Goal: Use online tool/utility: Utilize a website feature to perform a specific function

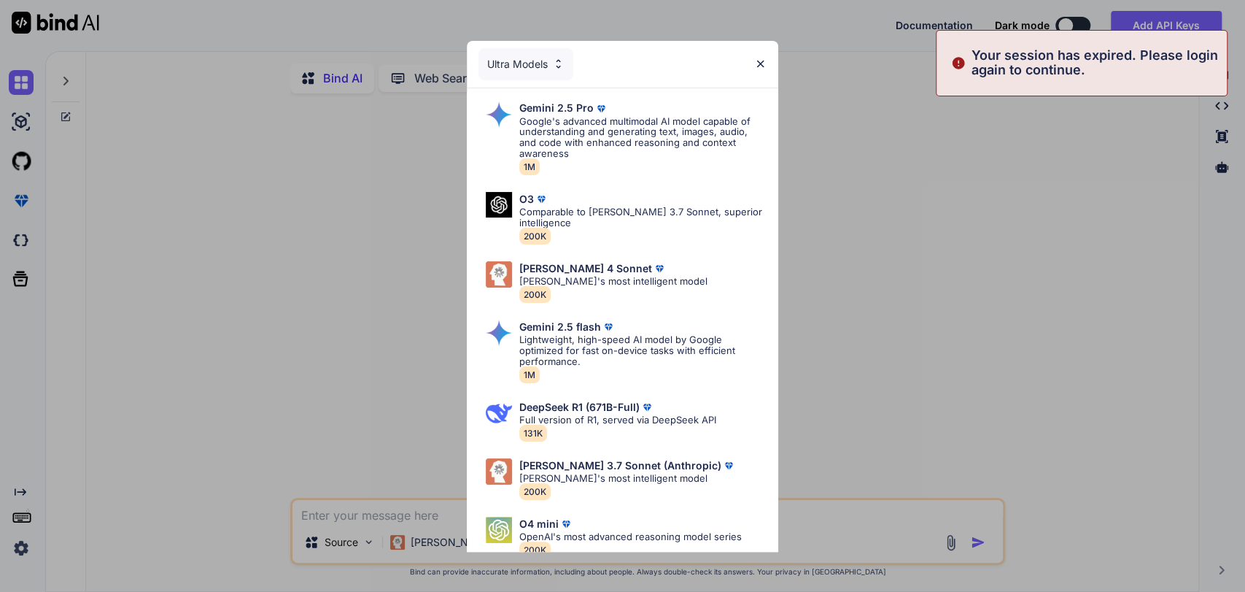
type textarea "x"
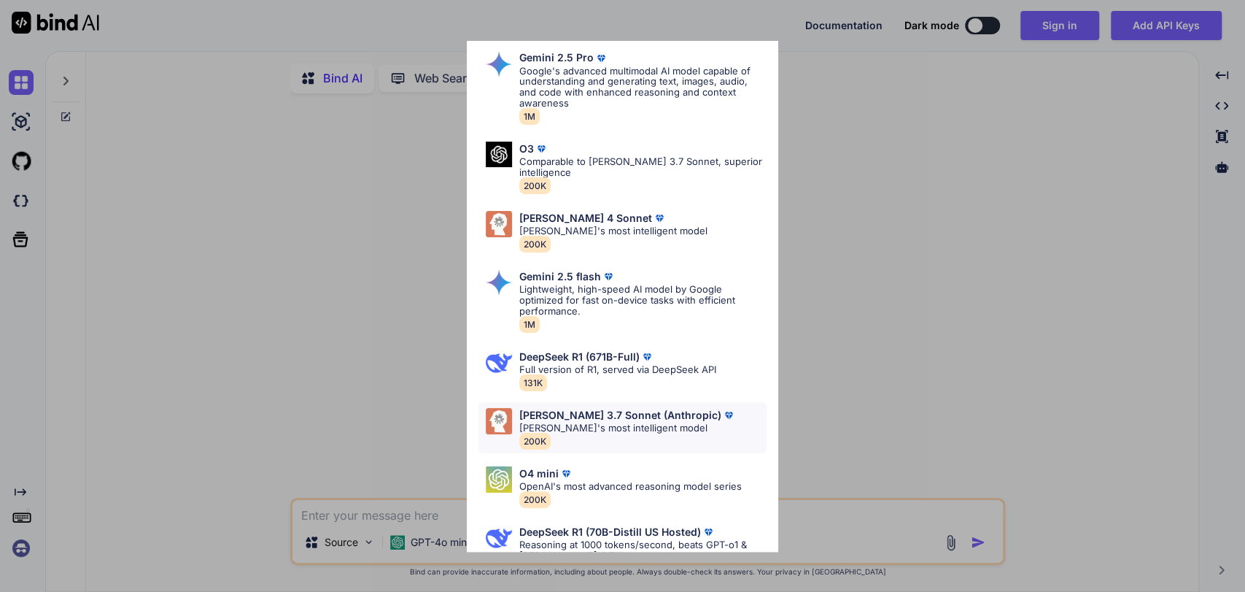
scroll to position [78, 0]
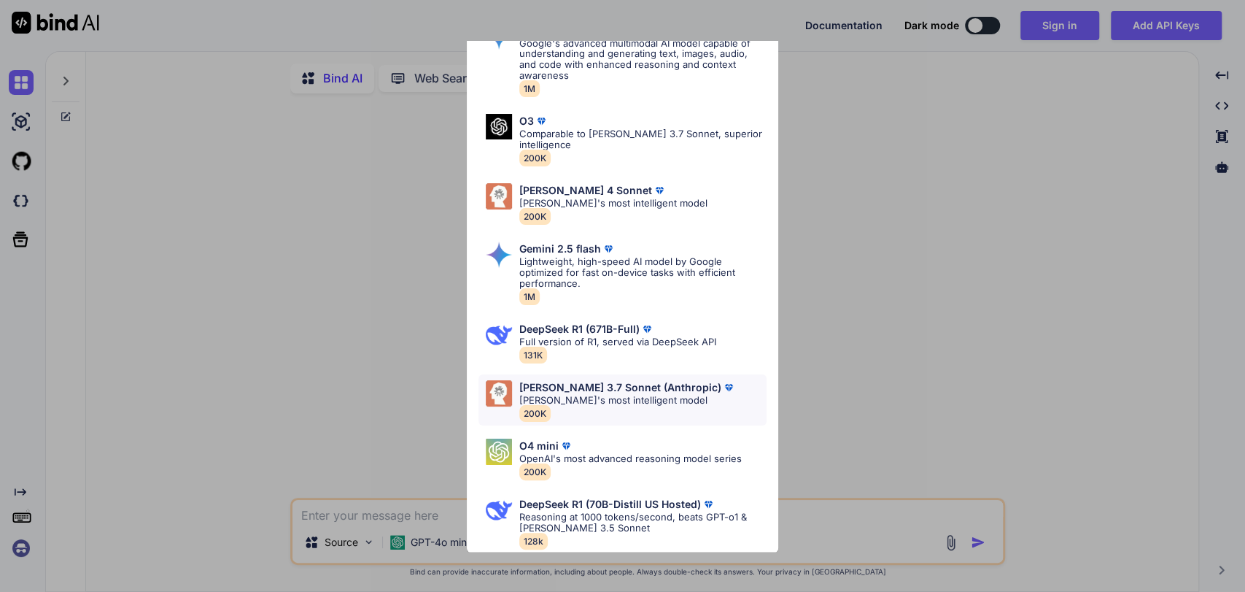
click at [605, 396] on p "[PERSON_NAME]'s most intelligent model" at bounding box center [627, 400] width 217 height 11
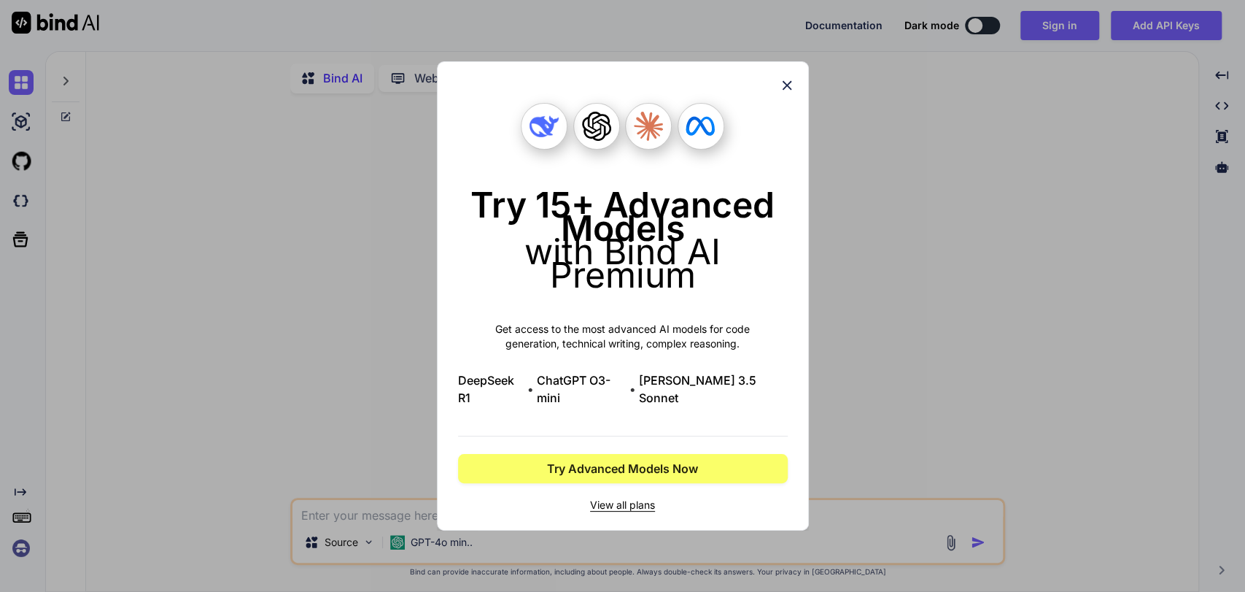
scroll to position [0, 0]
click at [786, 90] on icon at bounding box center [787, 85] width 16 height 16
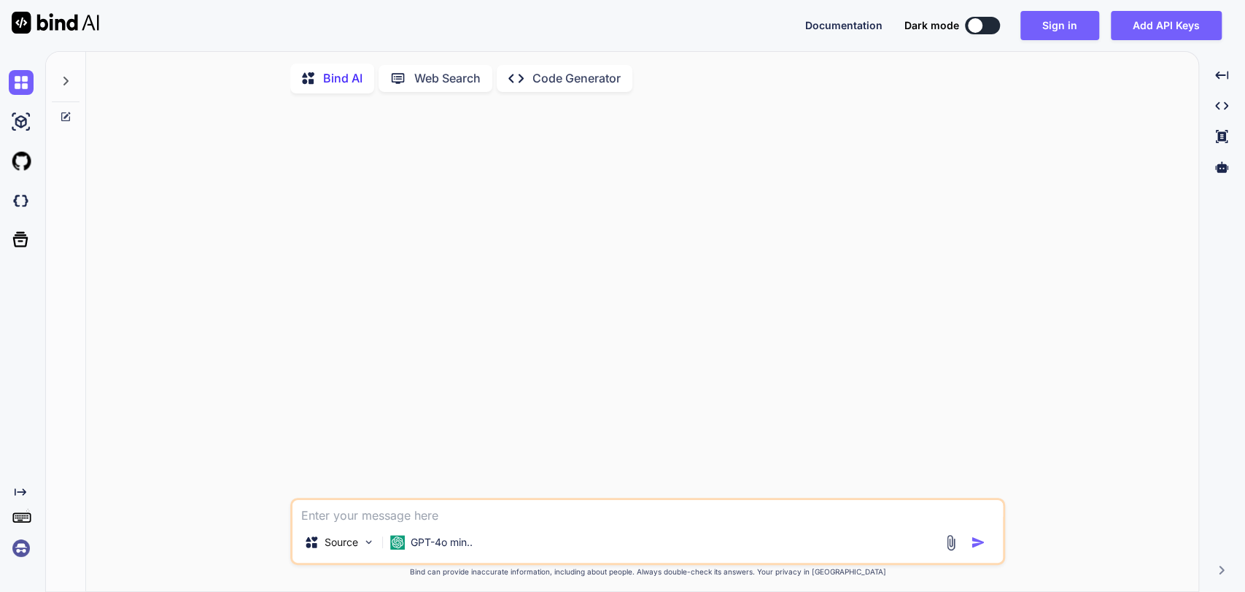
click at [34, 541] on div at bounding box center [24, 547] width 31 height 25
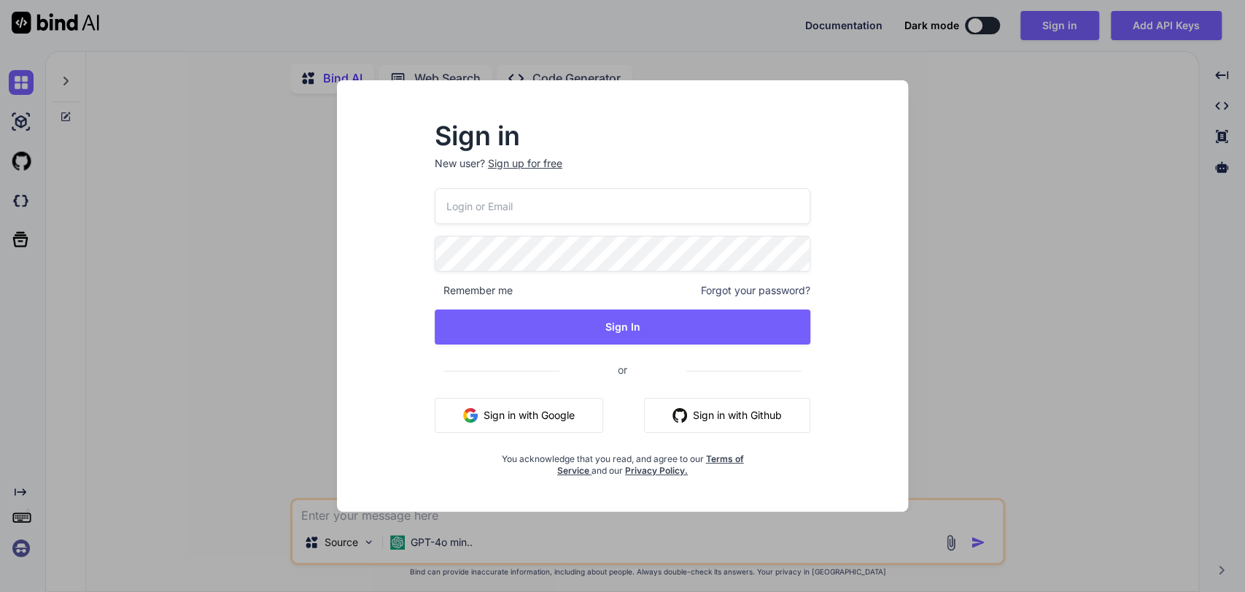
type input "[PERSON_NAME][EMAIL_ADDRESS][PERSON_NAME][DOMAIN_NAME]"
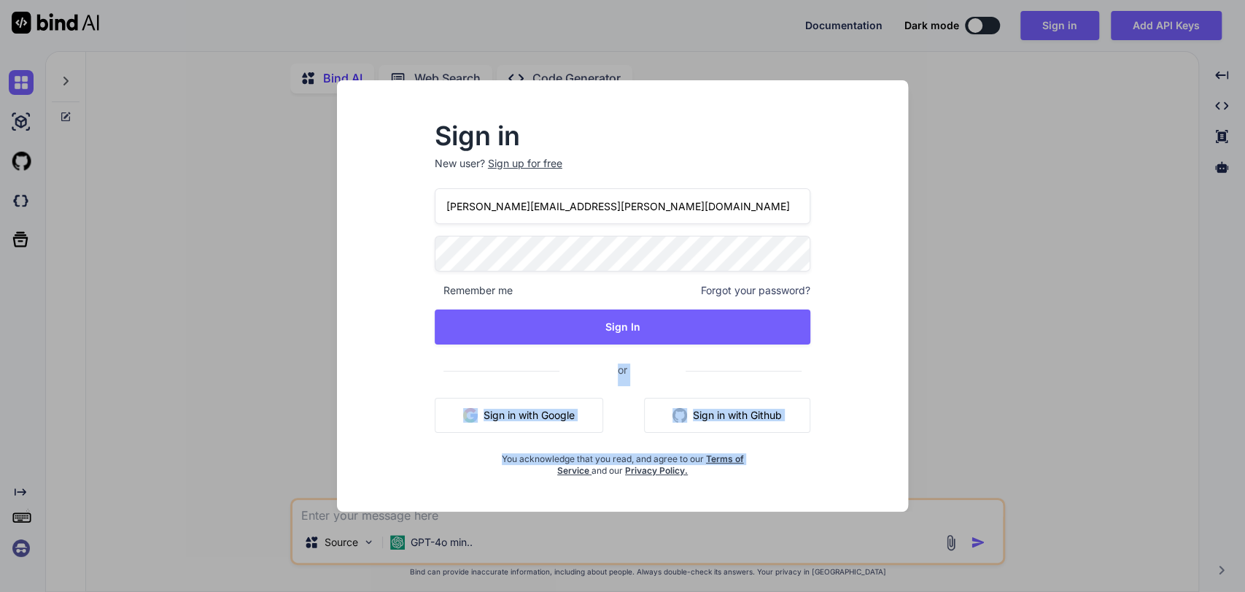
drag, startPoint x: 22, startPoint y: 548, endPoint x: 543, endPoint y: 295, distance: 579.1
click at [541, 331] on div "Sign in New user? Sign up for free [PERSON_NAME][EMAIL_ADDRESS][PERSON_NAME][DO…" at bounding box center [622, 296] width 1245 height 592
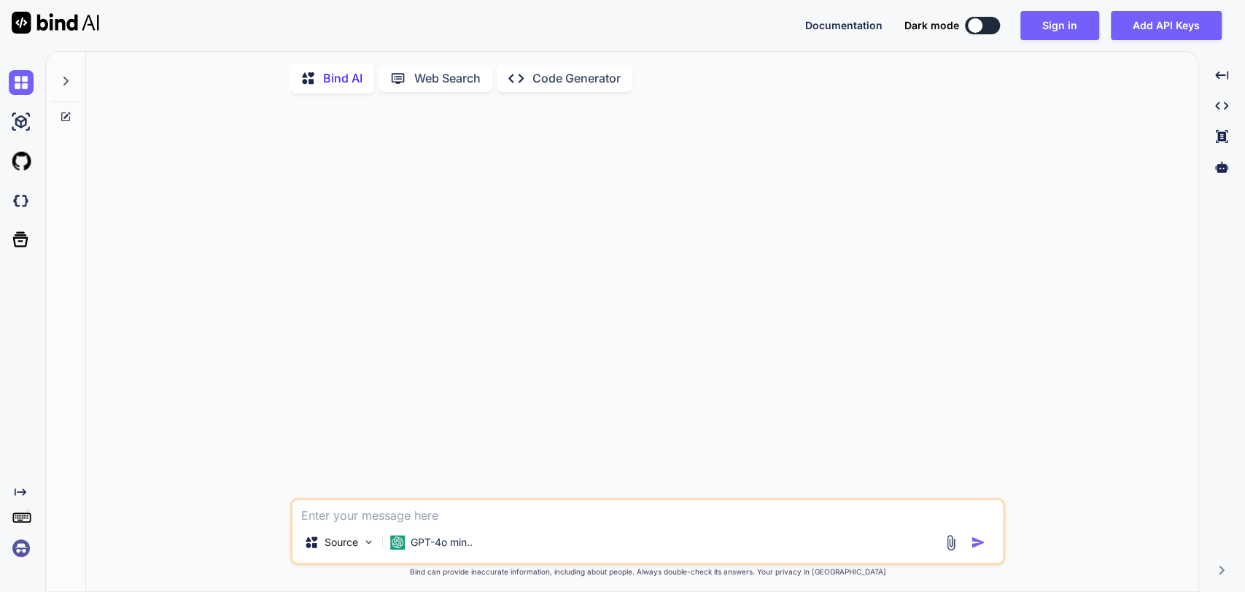
click at [26, 546] on img at bounding box center [21, 547] width 25 height 25
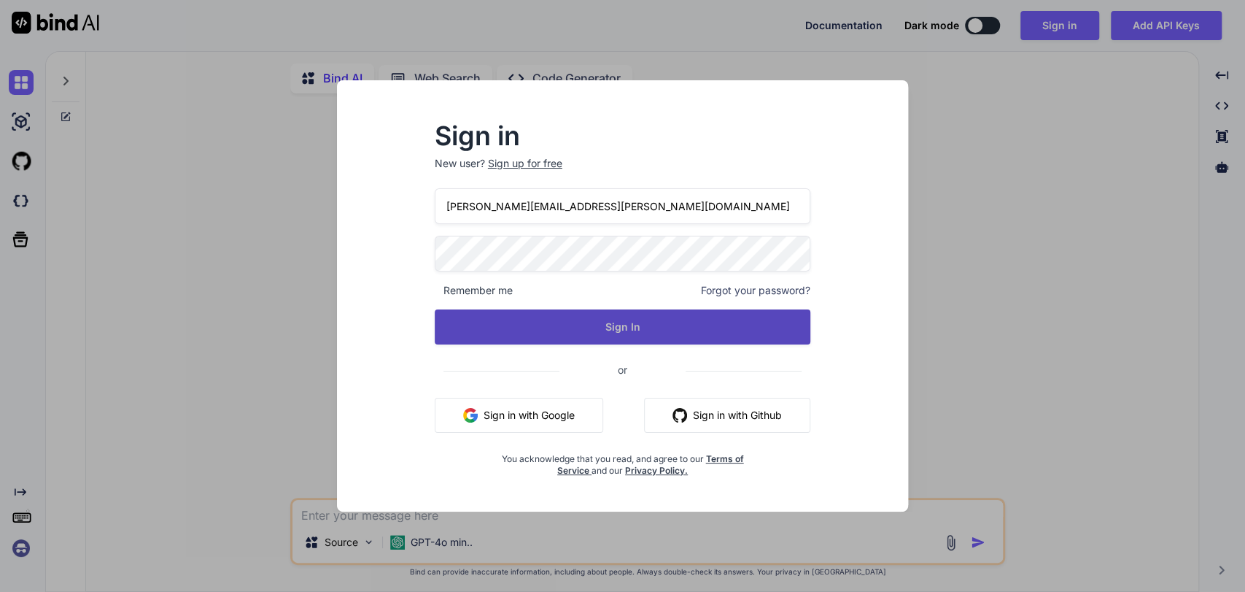
click at [624, 314] on button "Sign In" at bounding box center [623, 326] width 376 height 35
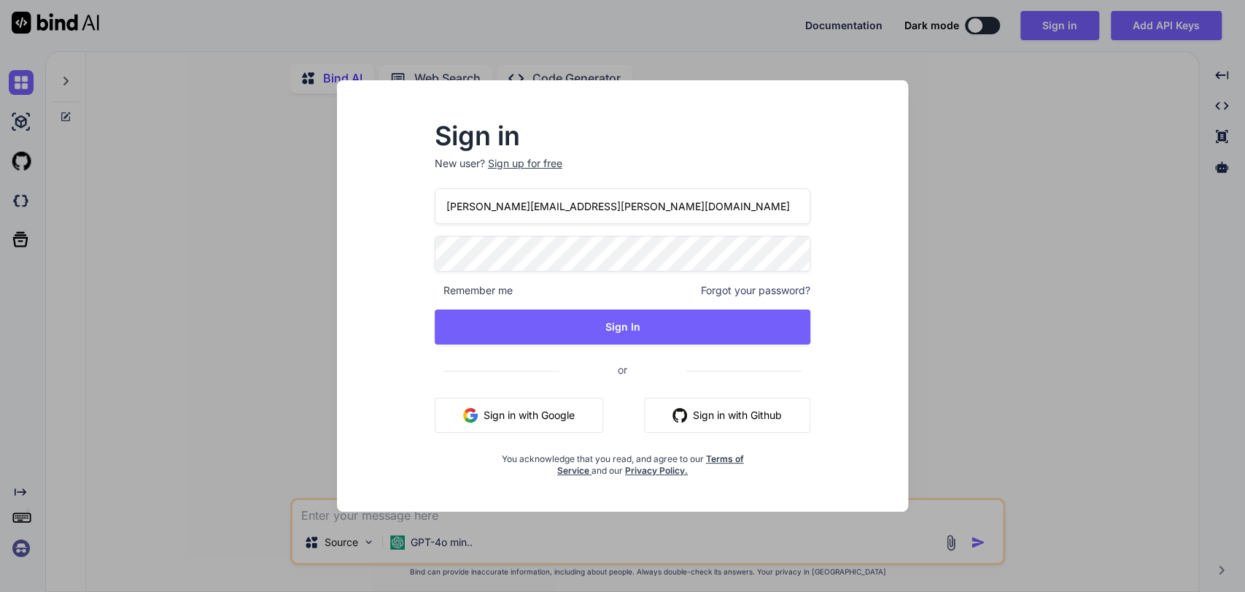
click at [546, 212] on input "[PERSON_NAME][EMAIL_ADDRESS][PERSON_NAME][DOMAIN_NAME]" at bounding box center [623, 206] width 376 height 36
click at [398, 249] on div "Sign in New user? Sign up for free [PERSON_NAME][EMAIL_ADDRESS][PERSON_NAME][DO…" at bounding box center [622, 309] width 547 height 405
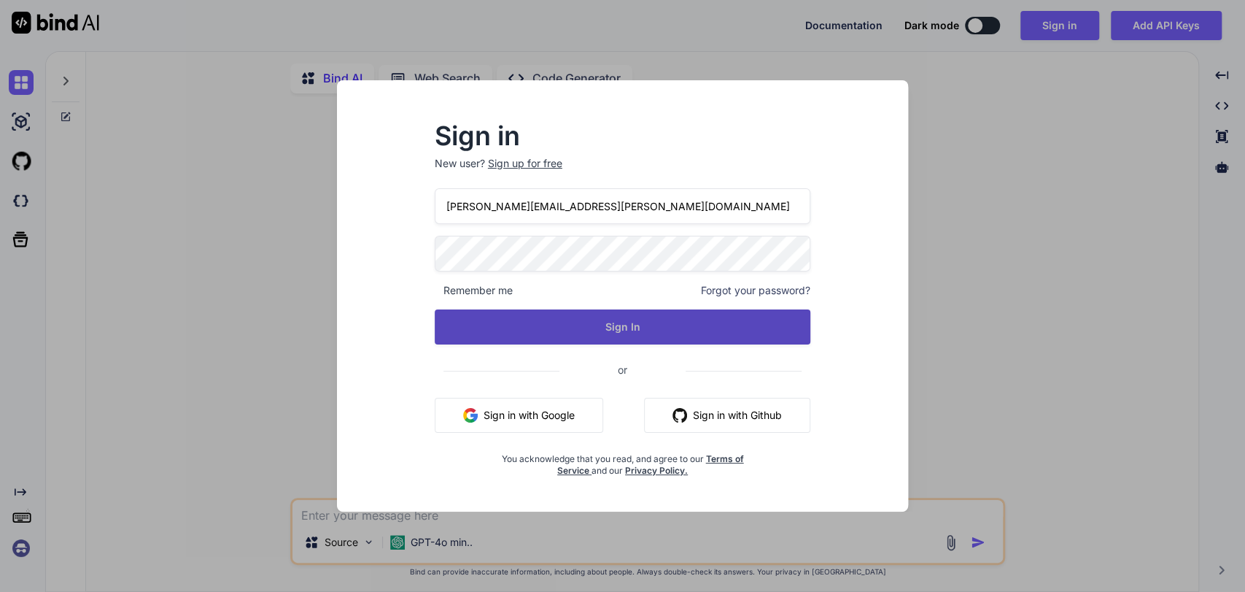
click at [631, 330] on button "Sign In" at bounding box center [623, 326] width 376 height 35
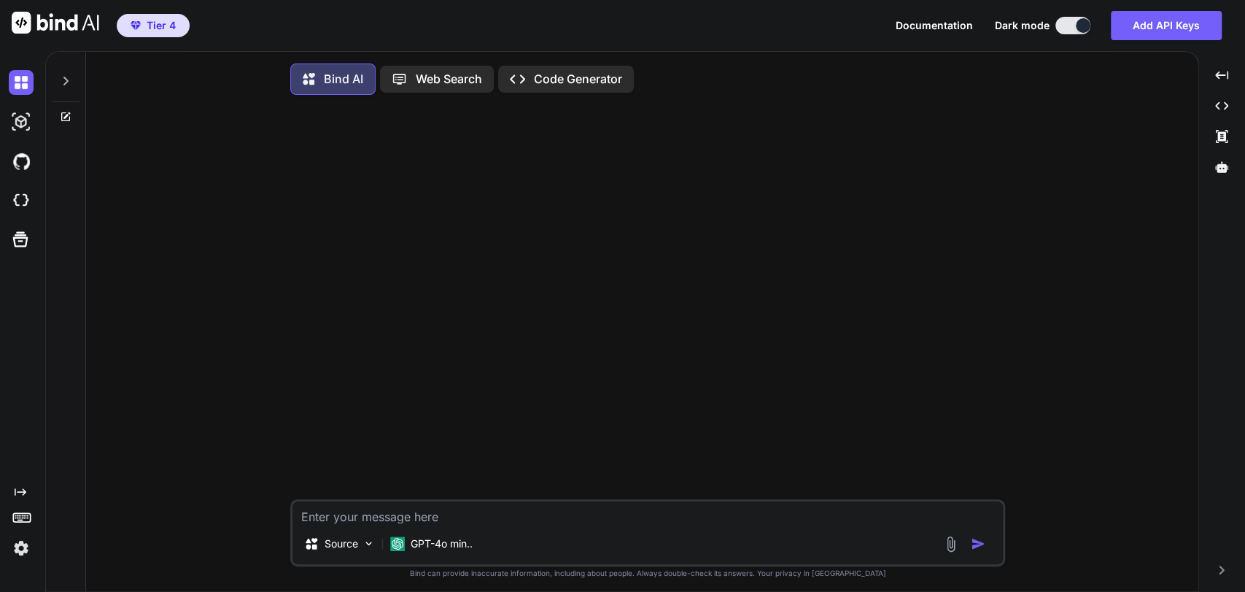
type textarea "x"
click at [538, 520] on textarea at bounding box center [648, 512] width 710 height 22
click at [539, 517] on textarea at bounding box center [648, 512] width 710 height 22
type textarea "T"
type textarea "x"
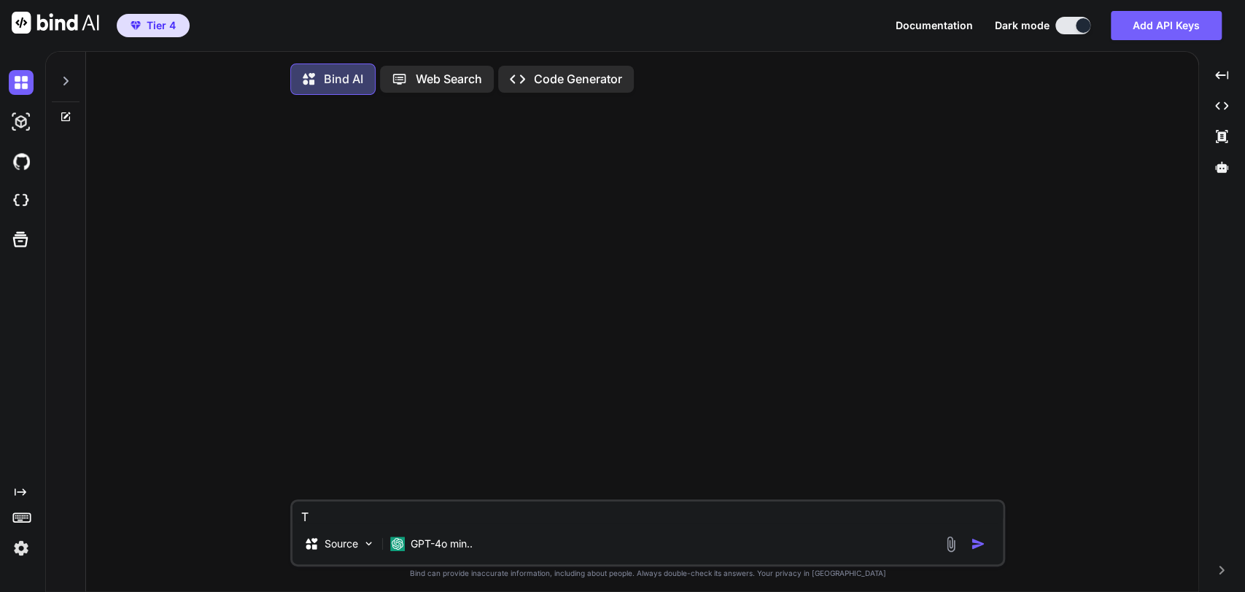
type textarea "Ta"
type textarea "x"
type textarea "Tak"
type textarea "x"
type textarea "Take"
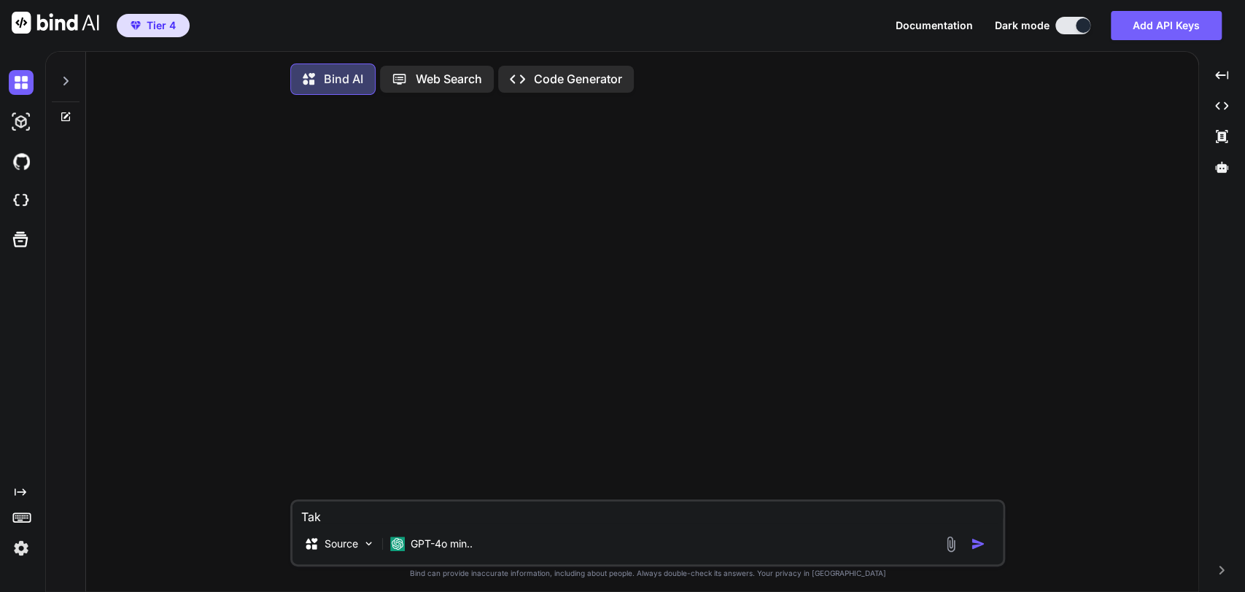
type textarea "x"
type textarea "Take"
type textarea "x"
type textarea "Take t"
type textarea "x"
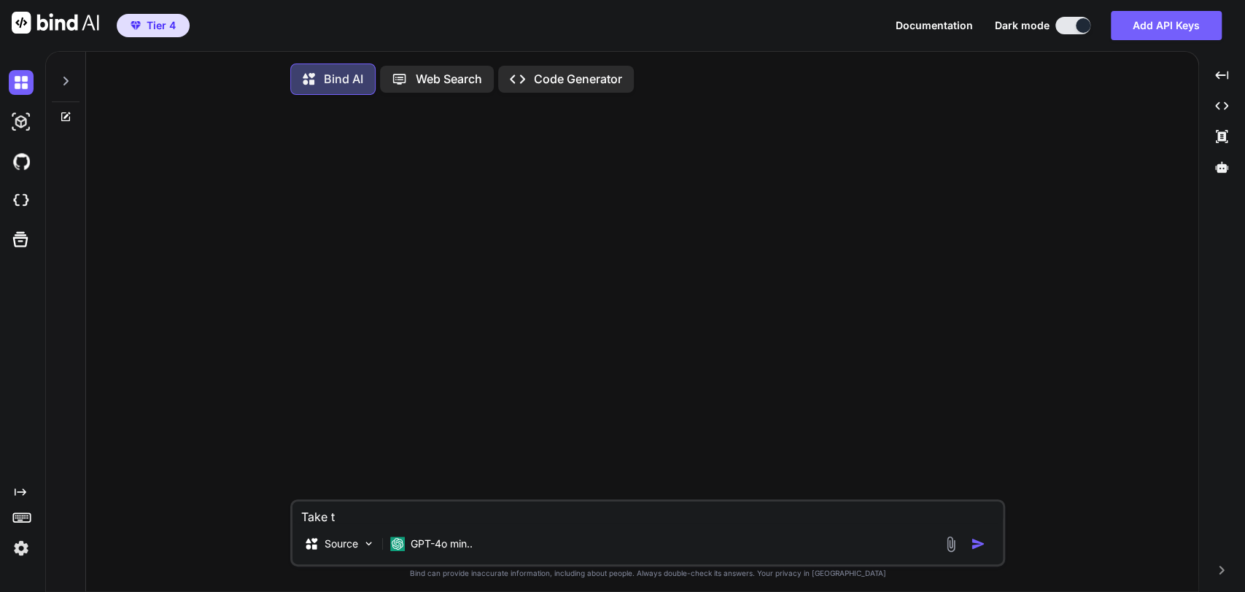
type textarea "Take th"
type textarea "x"
type textarea "Take thi"
type textarea "x"
type textarea "Take this"
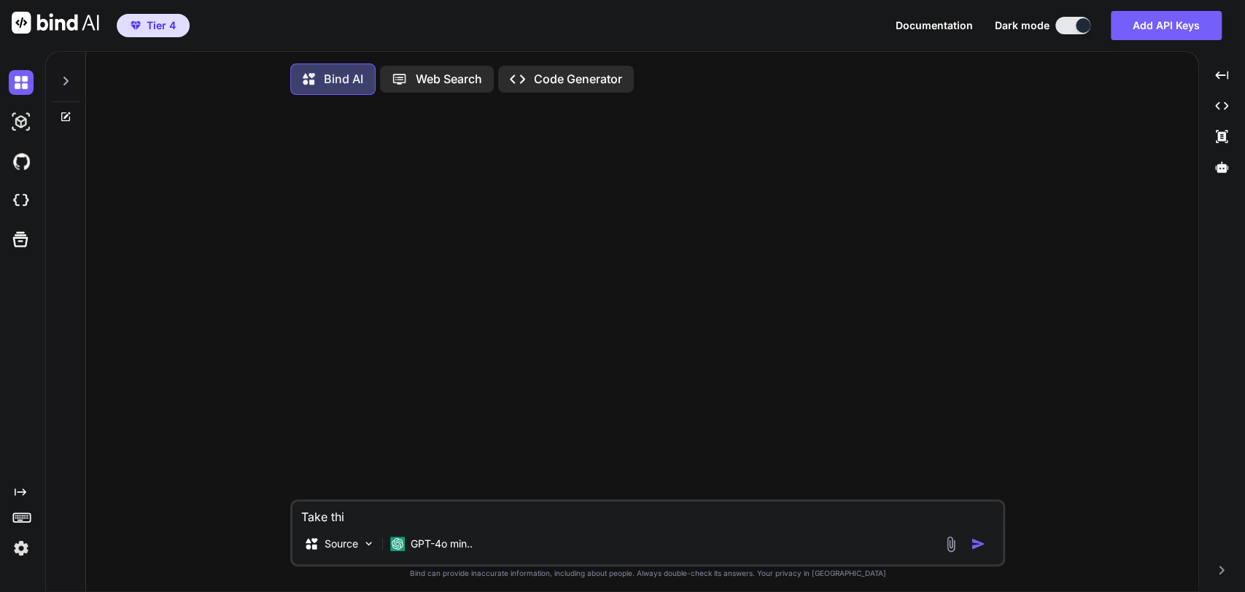
type textarea "x"
type textarea "Take this"
type textarea "x"
type textarea "Take this c"
type textarea "x"
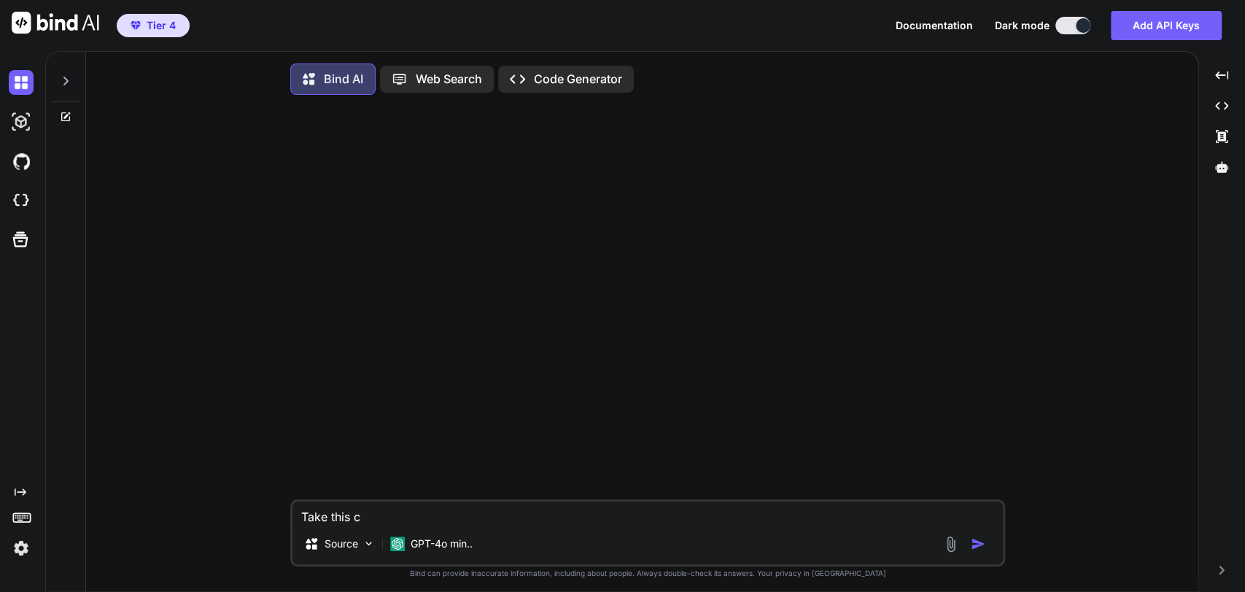
type textarea "Take this co"
type textarea "x"
type textarea "Take this cod"
type textarea "x"
type textarea "Take this code"
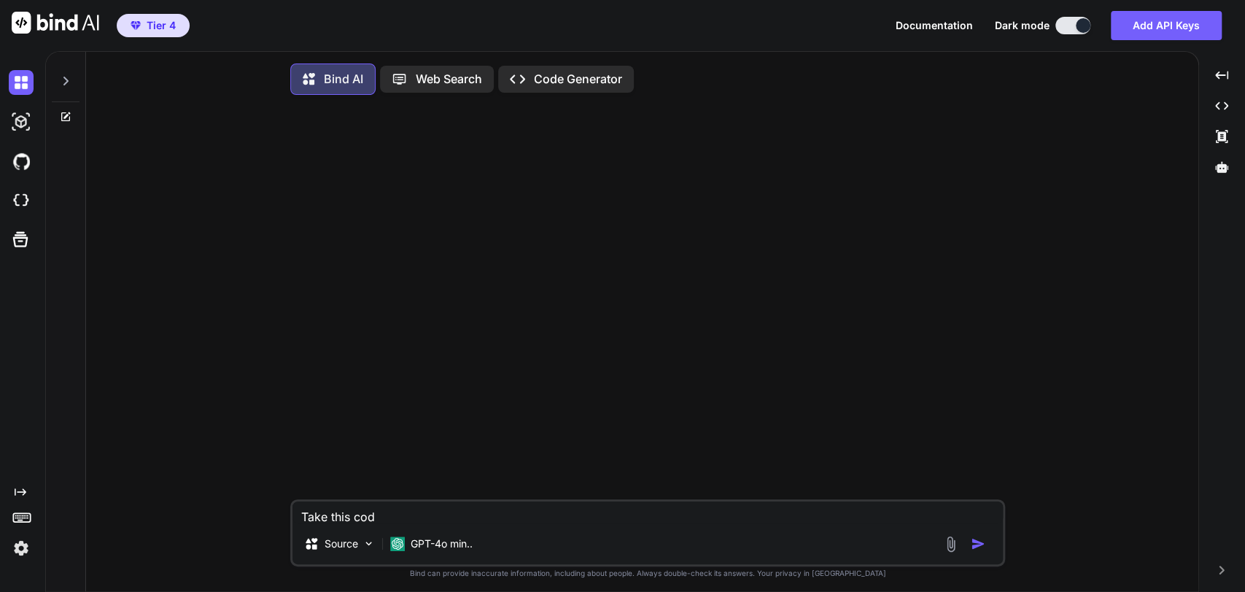
type textarea "x"
type textarea "Take this code"
type textarea "x"
type textarea "Take this code ""
type textarea "x"
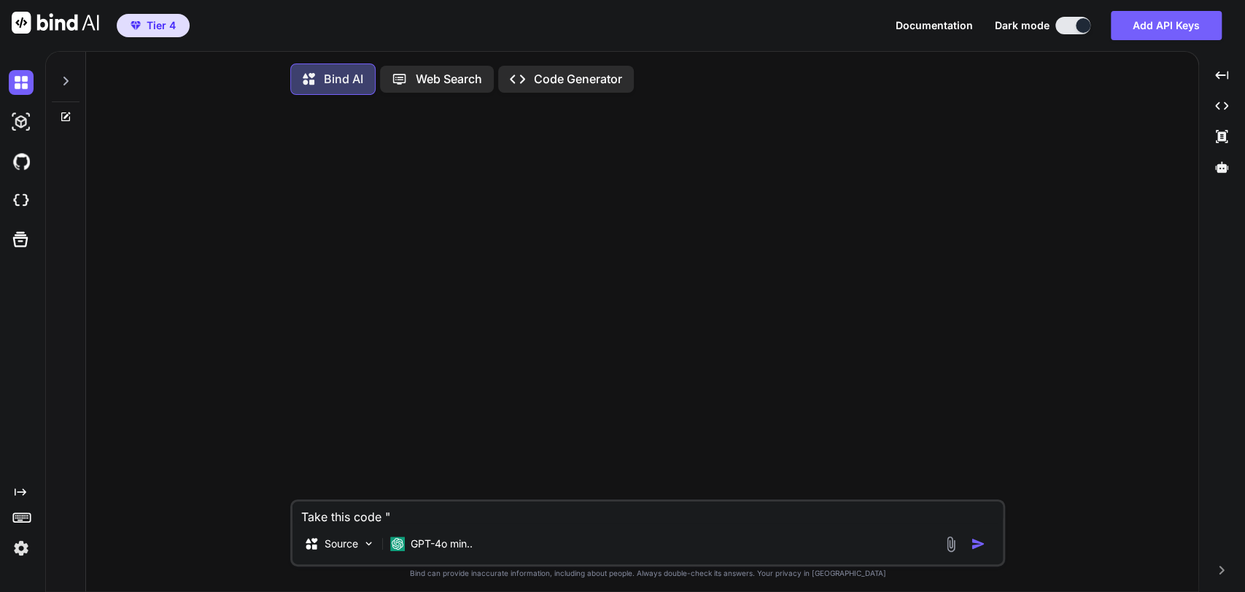
paste textarea "<l ipsum="dolors: 7am conse #a6e4s1; --do-eiusmo-tempori-u: 7; --la-etdolo-magn…"
type textarea "Lore ipsu dolo "<s ametc="adipis: 6el seddo #e4t7i2; --ut-labore-etdolor-m: 8; …"
type textarea "x"
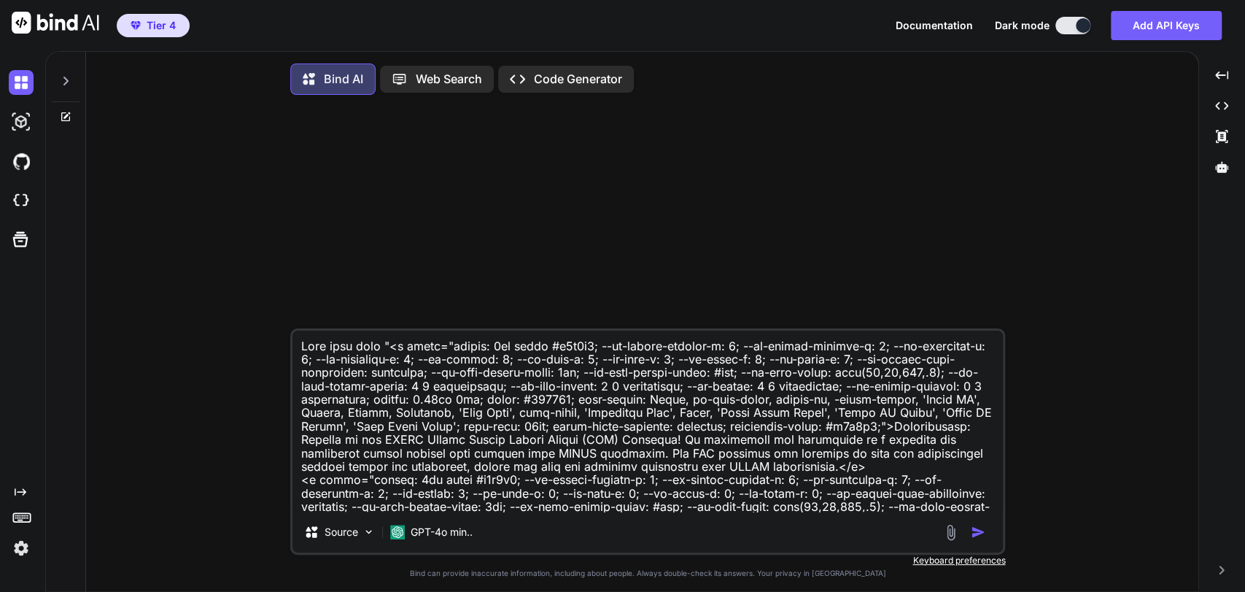
scroll to position [3140, 0]
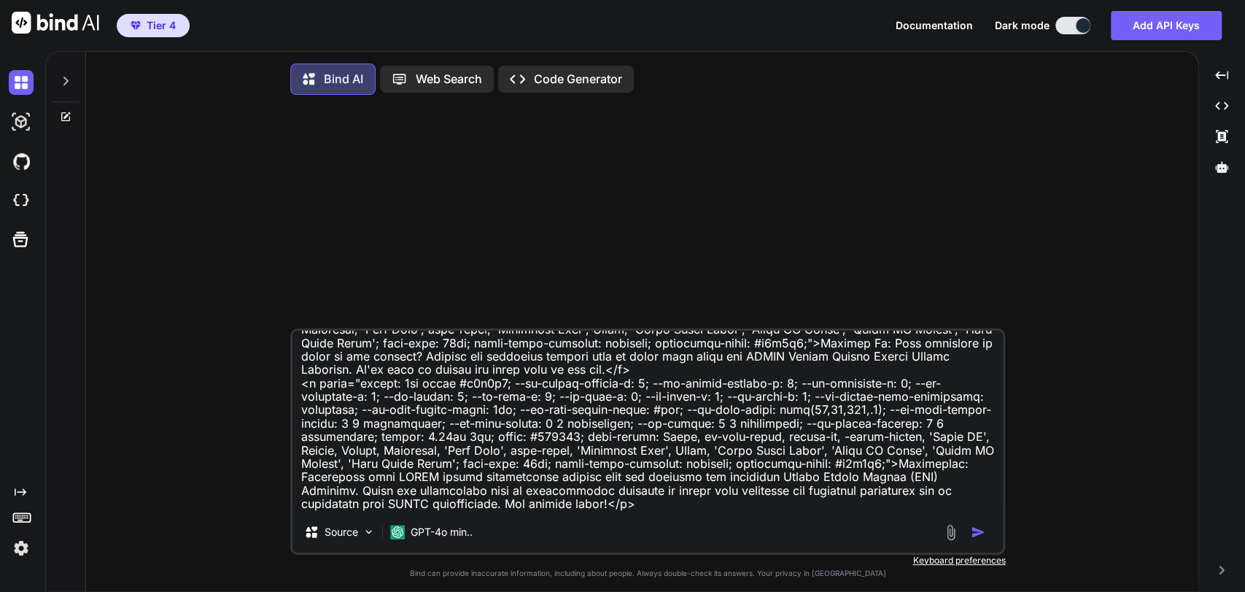
type textarea "Lore ipsu dolo "<s ametc="adipis: 6el seddo #e4t7i2; --ut-labore-etdolor-m: 8; …"
type textarea "x"
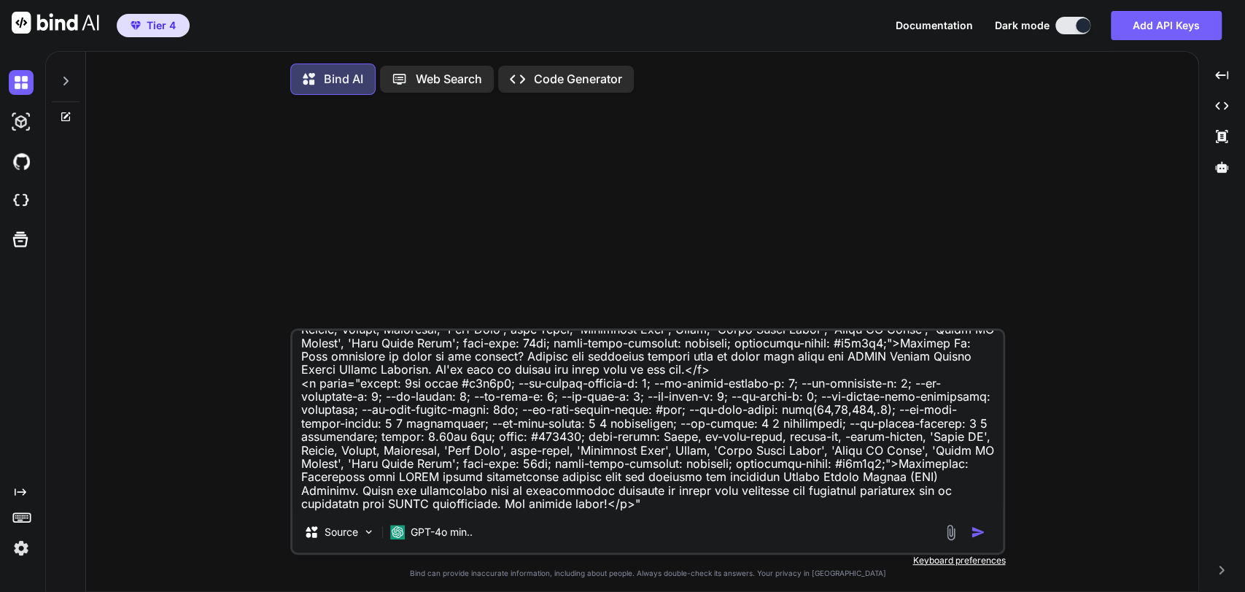
type textarea "Lore ipsu dolo "<s ametc="adipis: 6el seddo #e4t7i2; --ut-labore-etdolor-m: 8; …"
type textarea "x"
type textarea "Lore ipsu dolo "<s ametc="adipis: 6el seddo #e4t7i2; --ut-labore-etdolor-m: 8; …"
type textarea "x"
type textarea "Lore ipsu dolo "<s ametc="adipis: 6el seddo #e4t7i2; --ut-labore-etdolor-m: 8; …"
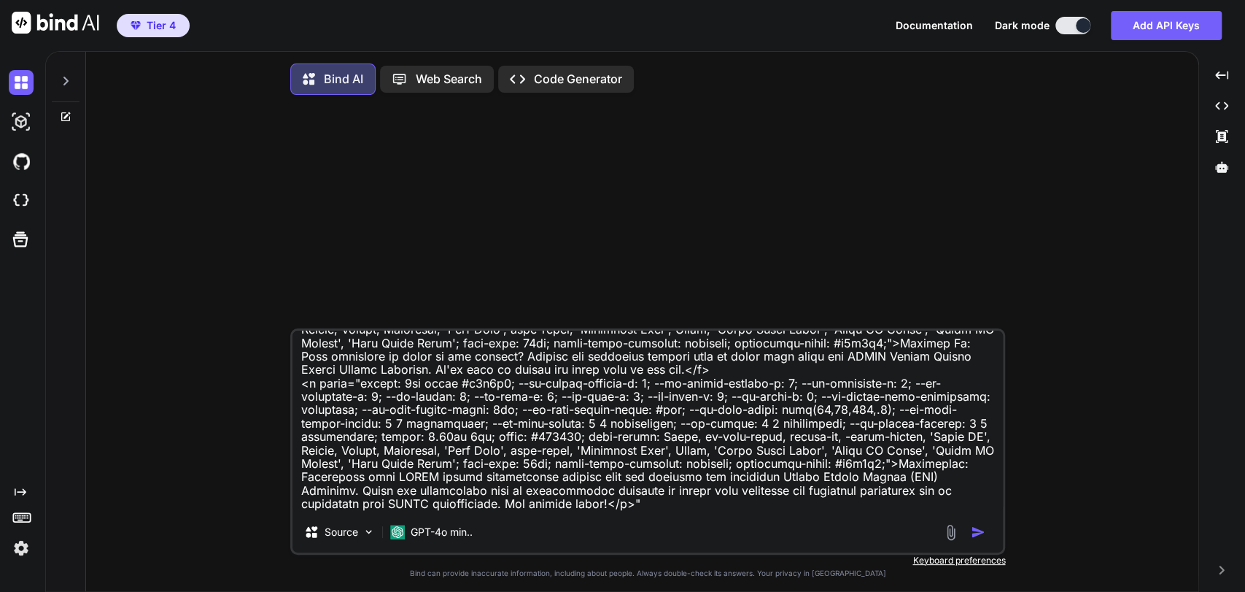
type textarea "x"
type textarea "Lore ipsu dolo "<s ametc="adipis: 6el seddo #e4t7i2; --ut-labore-etdolor-m: 8; …"
type textarea "x"
type textarea "Lore ipsu dolo "<s ametc="adipis: 6el seddo #e4t7i2; --ut-labore-etdolor-m: 8; …"
type textarea "x"
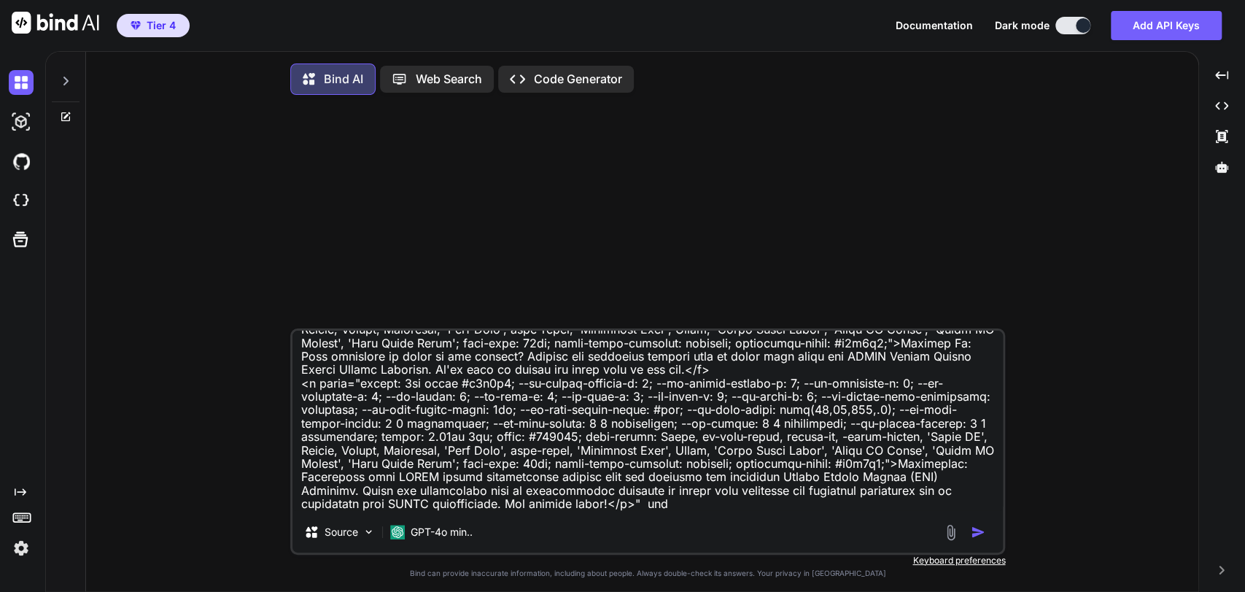
type textarea "Lore ipsu dolo "<s ametc="adipis: 6el seddo #e4t7i2; --ut-labore-etdolor-m: 8; …"
type textarea "x"
type textarea "Lore ipsu dolo "<s ametc="adipis: 6el seddo #e4t7i2; --ut-labore-etdolor-m: 8; …"
type textarea "x"
type textarea "Lore ipsu dolo "<s ametc="adipis: 6el seddo #e4t7i2; --ut-labore-etdolor-m: 8; …"
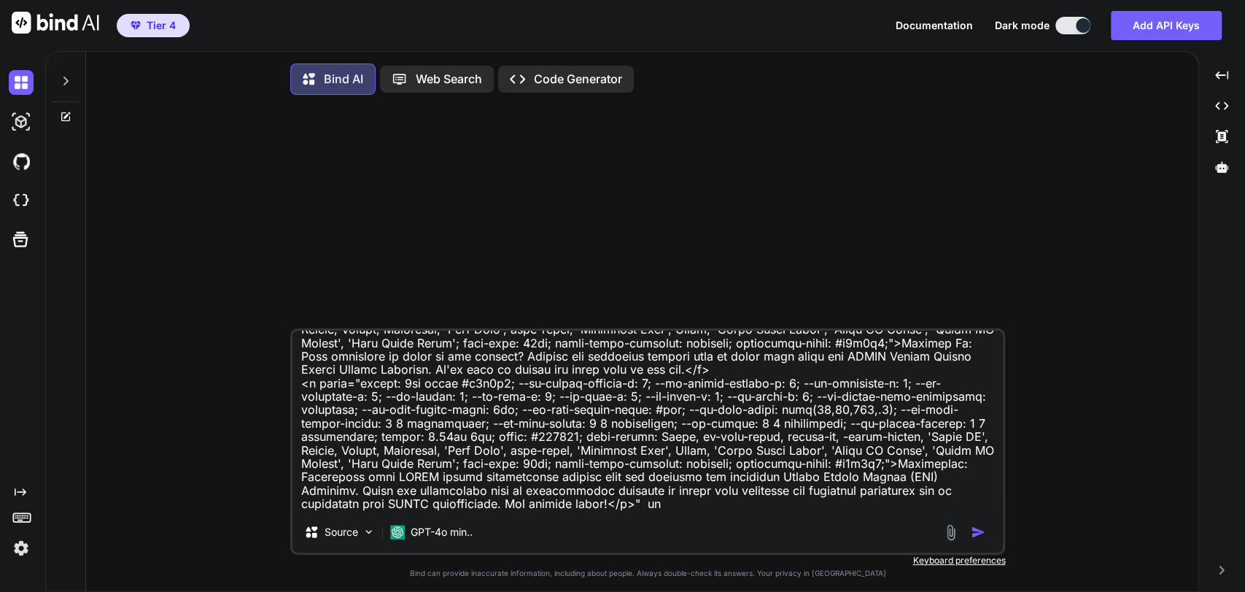
type textarea "x"
type textarea "Lore ipsu dolo "<s ametc="adipis: 6el seddo #e4t7i2; --ut-labore-etdolor-m: 8; …"
type textarea "x"
type textarea "Lore ipsu dolo "<s ametc="adipis: 6el seddo #e4t7i2; --ut-labore-etdolor-m: 8; …"
type textarea "x"
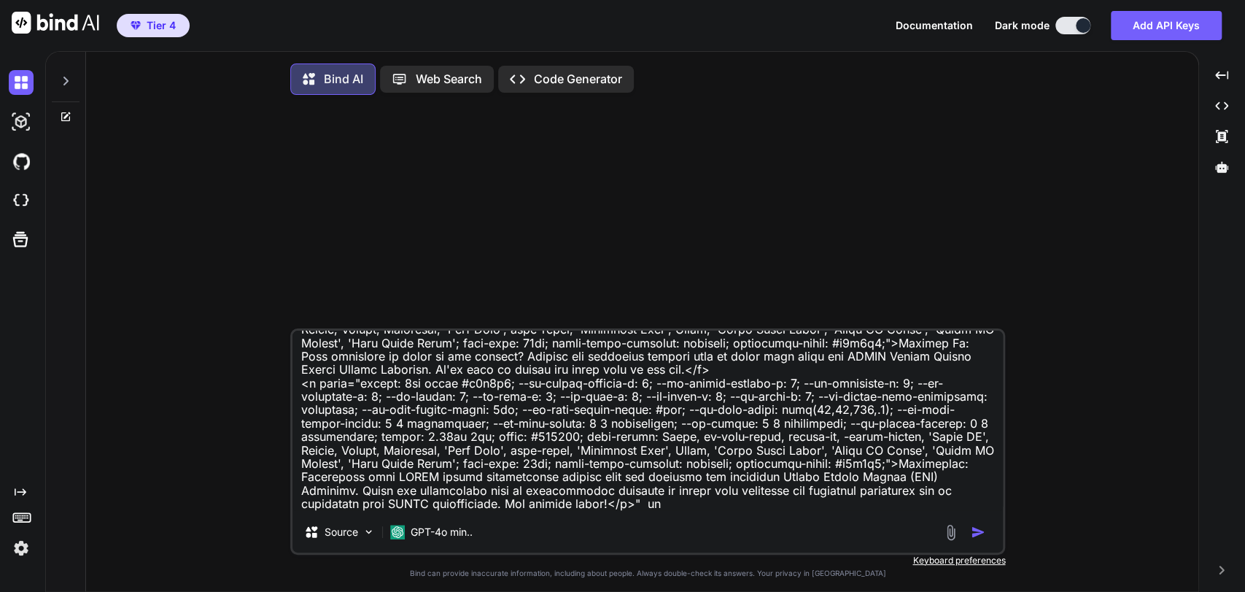
type textarea "Lore ipsu dolo "<s ametc="adipis: 6el seddo #e4t7i2; --ut-labore-etdolor-m: 8; …"
type textarea "x"
type textarea "Lore ipsu dolo "<s ametc="adipis: 6el seddo #e4t7i2; --ut-labore-etdolor-m: 8; …"
type textarea "x"
type textarea "Lore ipsu dolo "<s ametc="adipis: 6el seddo #e4t7i2; --ut-labore-etdolor-m: 8; …"
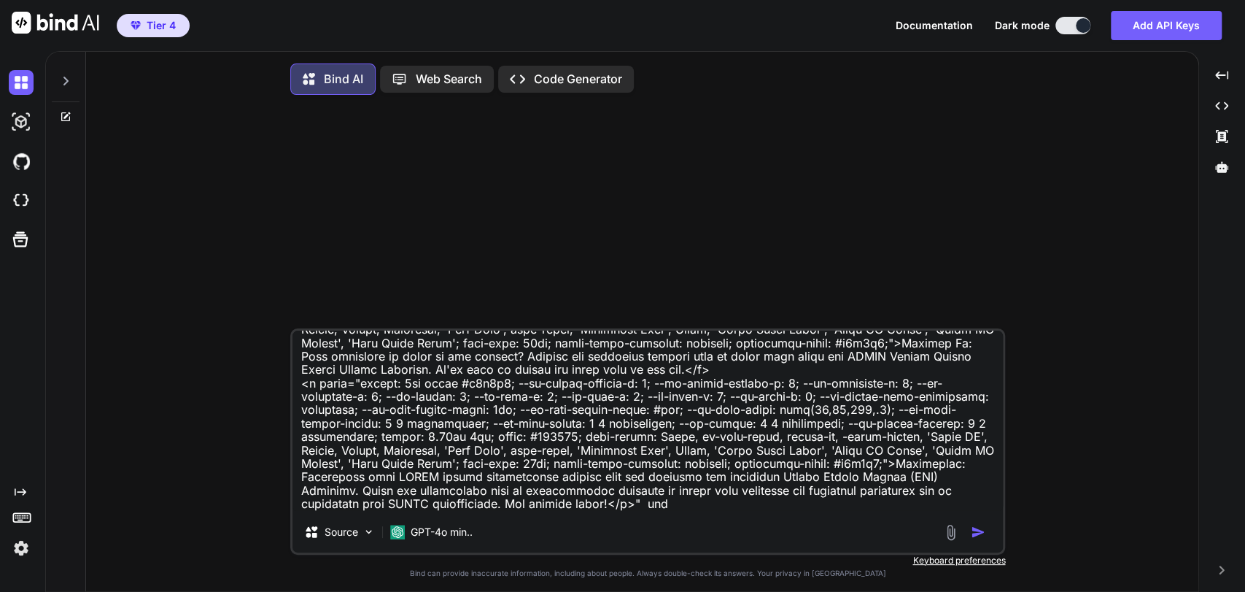
type textarea "x"
type textarea "Lore ipsu dolo "<s ametc="adipis: 6el seddo #e4t7i2; --ut-labore-etdolor-m: 8; …"
type textarea "x"
type textarea "Lore ipsu dolo "<s ametc="adipis: 6el seddo #e4t7i2; --ut-labore-etdolor-m: 8; …"
type textarea "x"
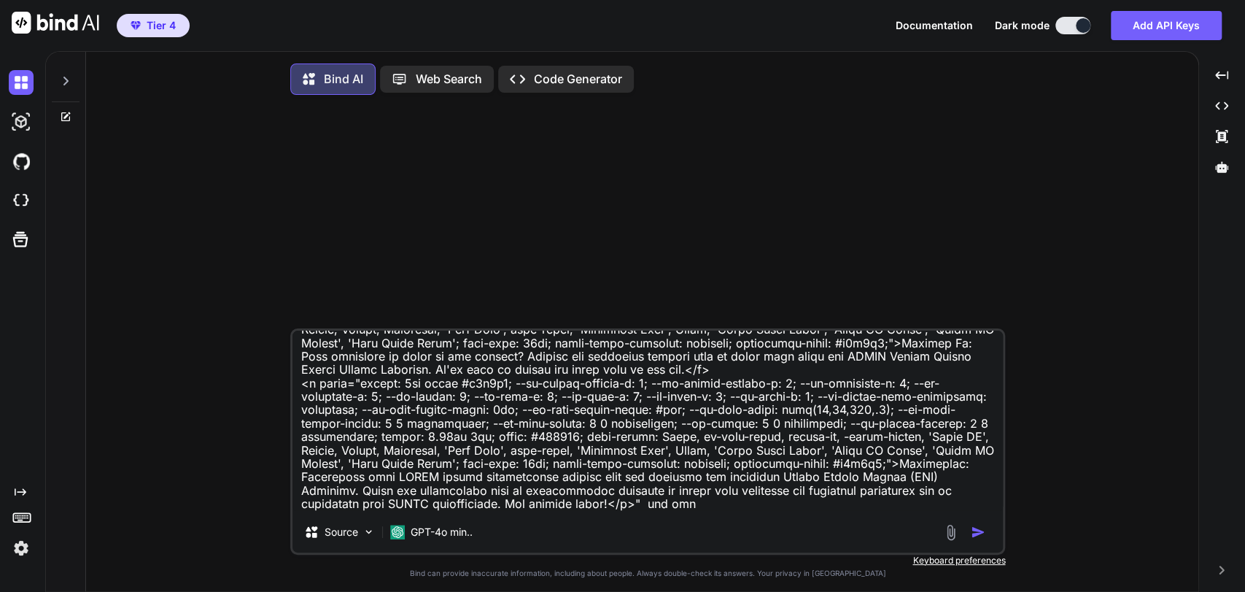
type textarea "Lore ipsu dolo "<s ametc="adipis: 6el seddo #e4t7i2; --ut-labore-etdolor-m: 8; …"
type textarea "x"
type textarea "Lore ipsu dolo "<s ametc="adipis: 6el seddo #e4t7i2; --ut-labore-etdolor-m: 8; …"
type textarea "x"
type textarea "Lore ipsu dolo "<s ametc="adipis: 6el seddo #e4t7i2; --ut-labore-etdolor-m: 8; …"
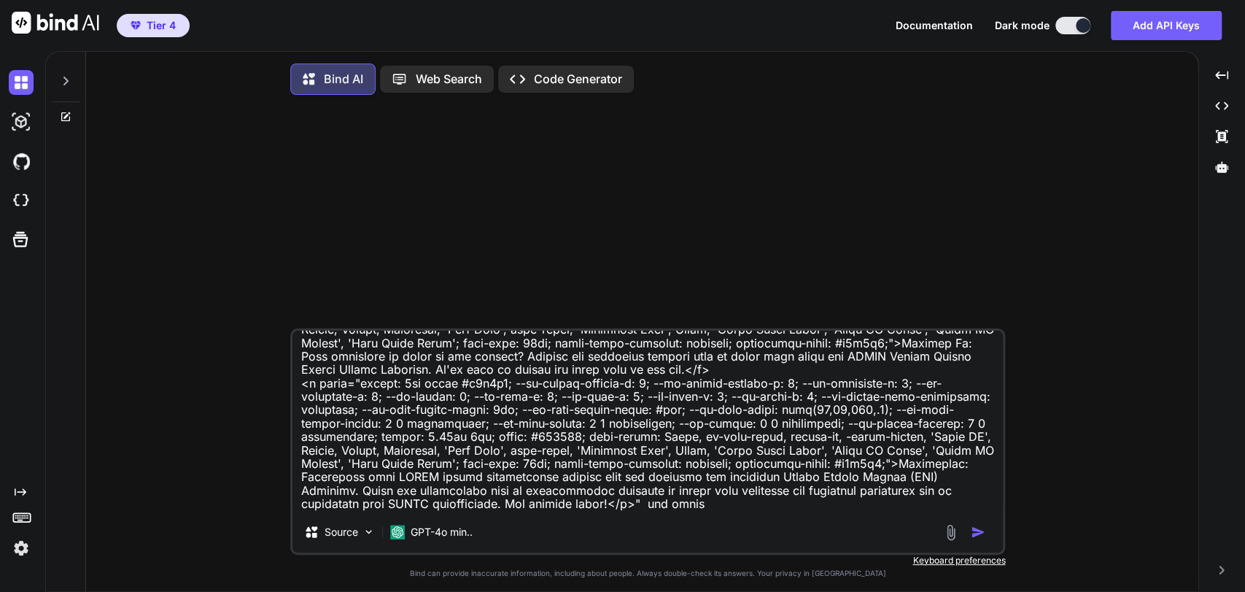
type textarea "x"
type textarea "Lore ipsu dolo "<s ametc="adipis: 6el seddo #e4t7i2; --ut-labore-etdolor-m: 8; …"
type textarea "x"
type textarea "Lore ipsu dolo "<s ametc="adipis: 6el seddo #e4t7i2; --ut-labore-etdolor-m: 8; …"
type textarea "x"
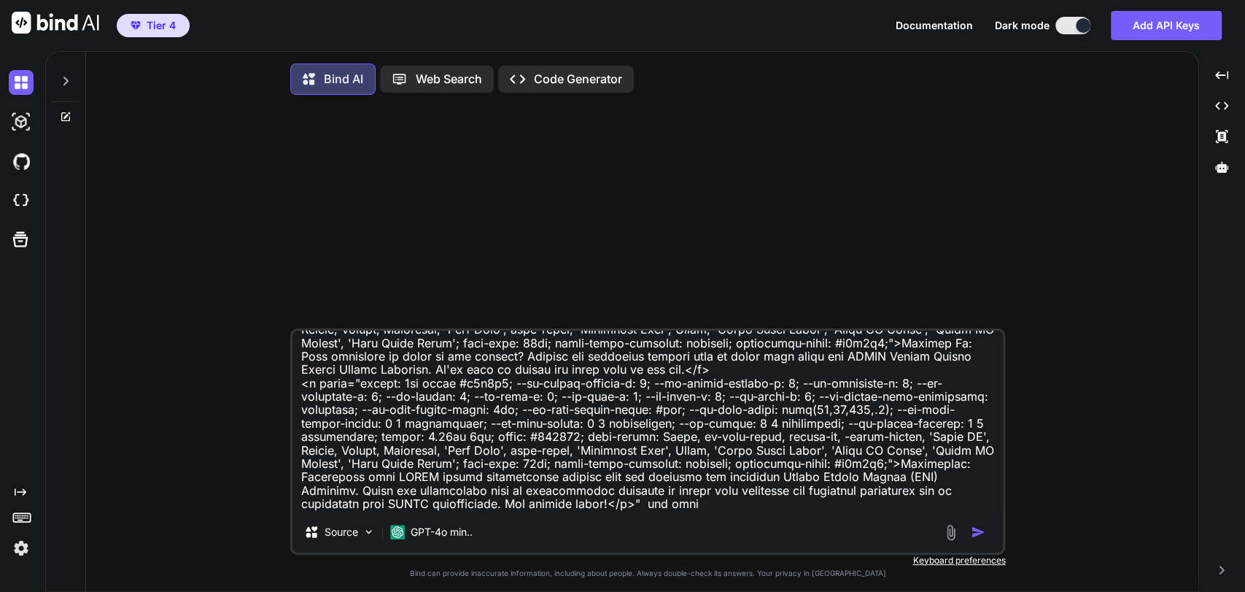
type textarea "Lore ipsu dolo "<s ametc="adipis: 6el seddo #e4t7i2; --ut-labore-etdolor-m: 8; …"
type textarea "x"
type textarea "Lore ipsu dolo "<s ametc="adipis: 6el seddo #e4t7i2; --ut-labore-etdolor-m: 8; …"
type textarea "x"
type textarea "Lore ipsu dolo "<s ametc="adipis: 6el seddo #e4t7i2; --ut-labore-etdolor-m: 8; …"
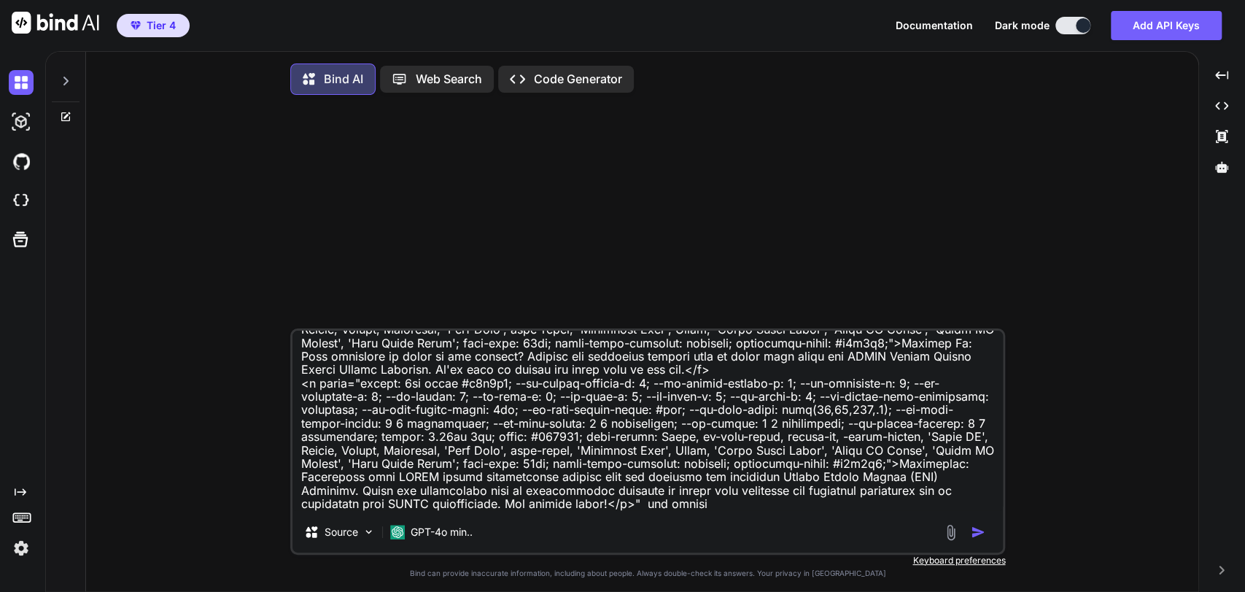
type textarea "x"
type textarea "Lore ipsu dolo "<s ametc="adipis: 6el seddo #e4t7i2; --ut-labore-etdolor-m: 8; …"
type textarea "x"
type textarea "Lore ipsu dolo "<s ametc="adipis: 6el seddo #e4t7i2; --ut-labore-etdolor-m: 8; …"
type textarea "x"
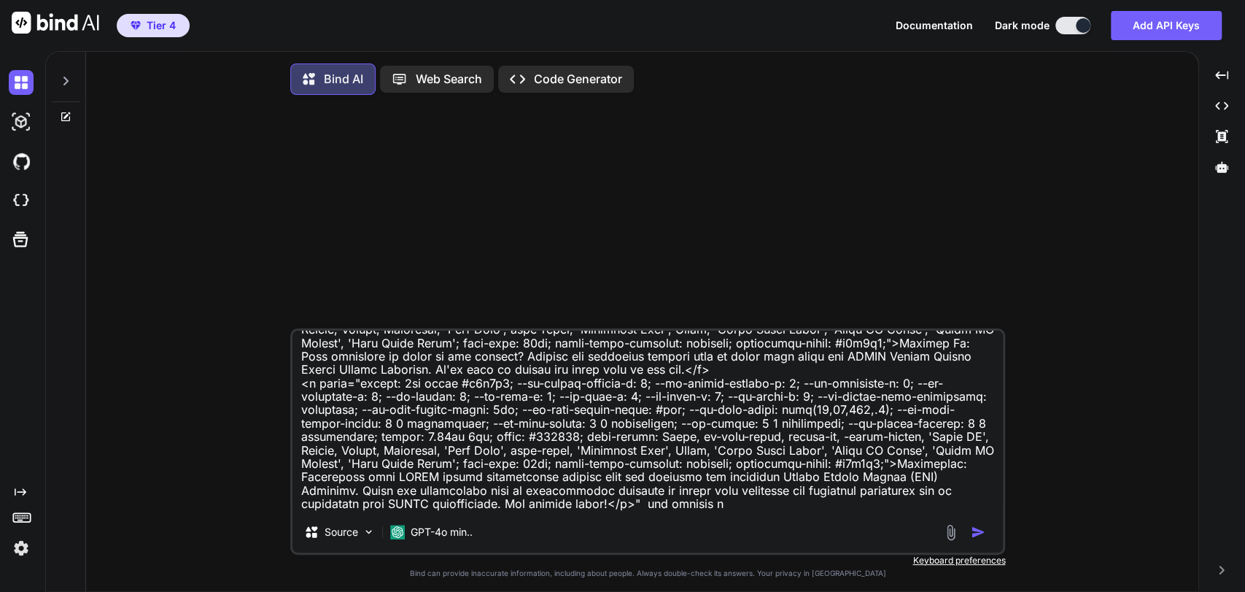
type textarea "Lore ipsu dolo "<s ametc="adipis: 6el seddo #e4t7i2; --ut-labore-etdolor-m: 8; …"
type textarea "x"
type textarea "Lore ipsu dolo "<s ametc="adipis: 6el seddo #e4t7i2; --ut-labore-etdolor-m: 8; …"
type textarea "x"
type textarea "Lore ipsu dolo "<s ametc="adipis: 6el seddo #e4t7i2; --ut-labore-etdolor-m: 8; …"
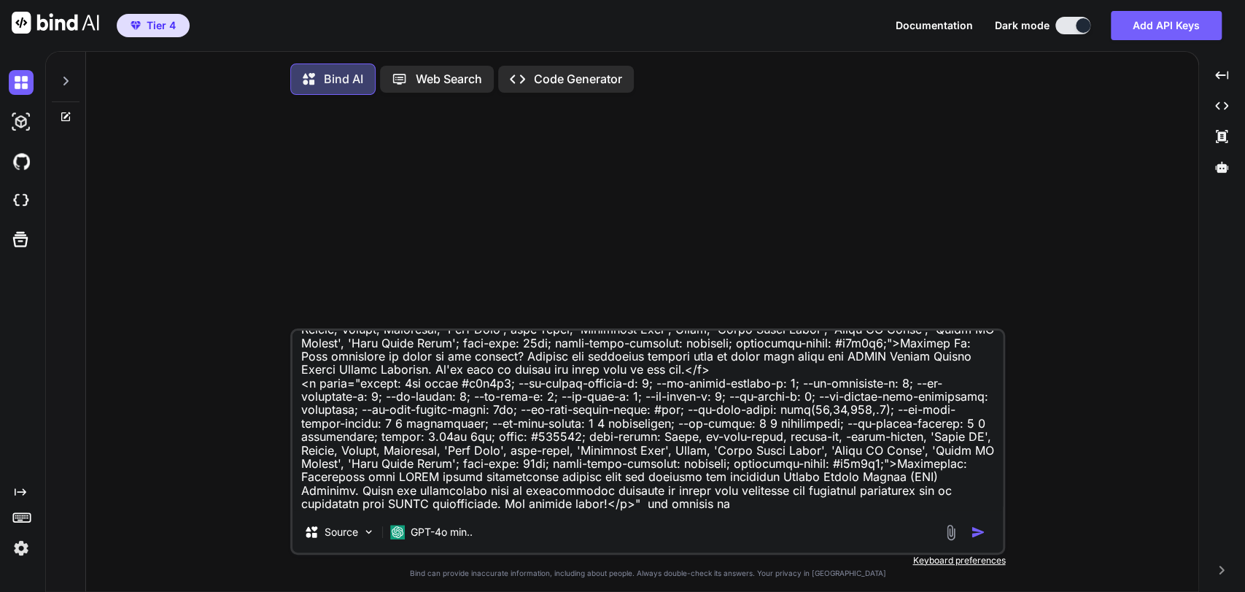
type textarea "x"
type textarea "Lore ipsu dolo "<s ametc="adipis: 6el seddo #e4t7i2; --ut-labore-etdolor-m: 8; …"
type textarea "x"
type textarea "Lore ipsu dolo "<s ametc="adipis: 6el seddo #e4t7i2; --ut-labore-etdolor-m: 8; …"
type textarea "x"
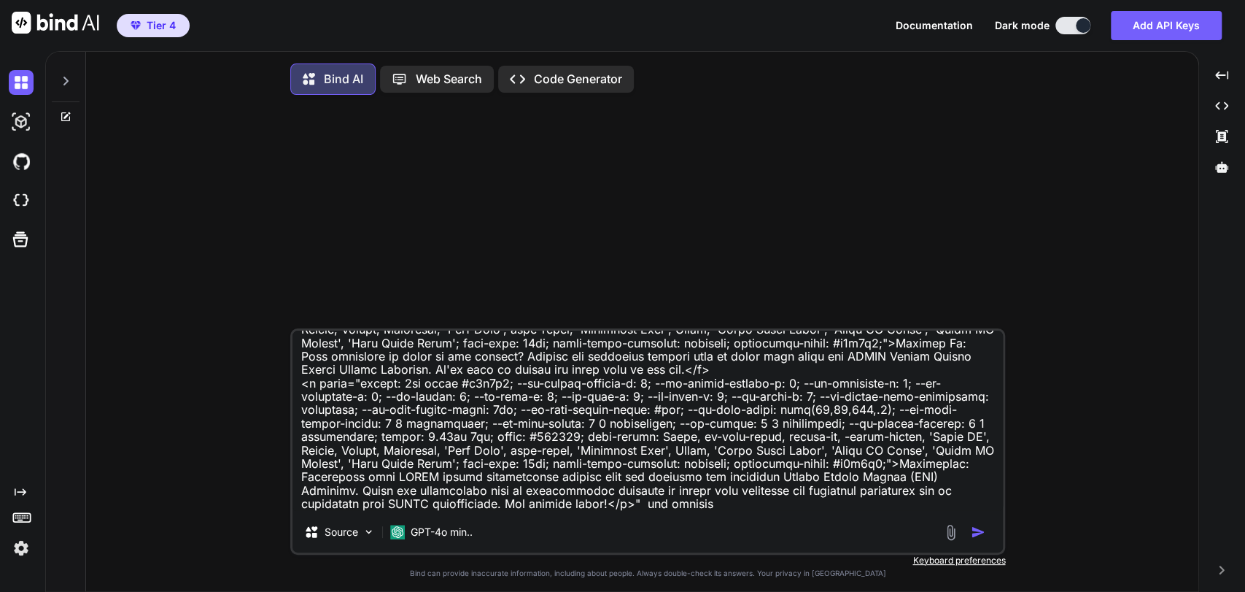
type textarea "Lore ipsu dolo "<s ametc="adipis: 6el seddo #e4t7i2; --ut-labore-etdolor-m: 8; …"
type textarea "x"
type textarea "Lore ipsu dolo "<s ametc="adipis: 6el seddo #e4t7i2; --ut-labore-etdolor-m: 8; …"
type textarea "x"
type textarea "Lore ipsu dolo "<s ametc="adipis: 6el seddo #e4t7i2; --ut-labore-etdolor-m: 8; …"
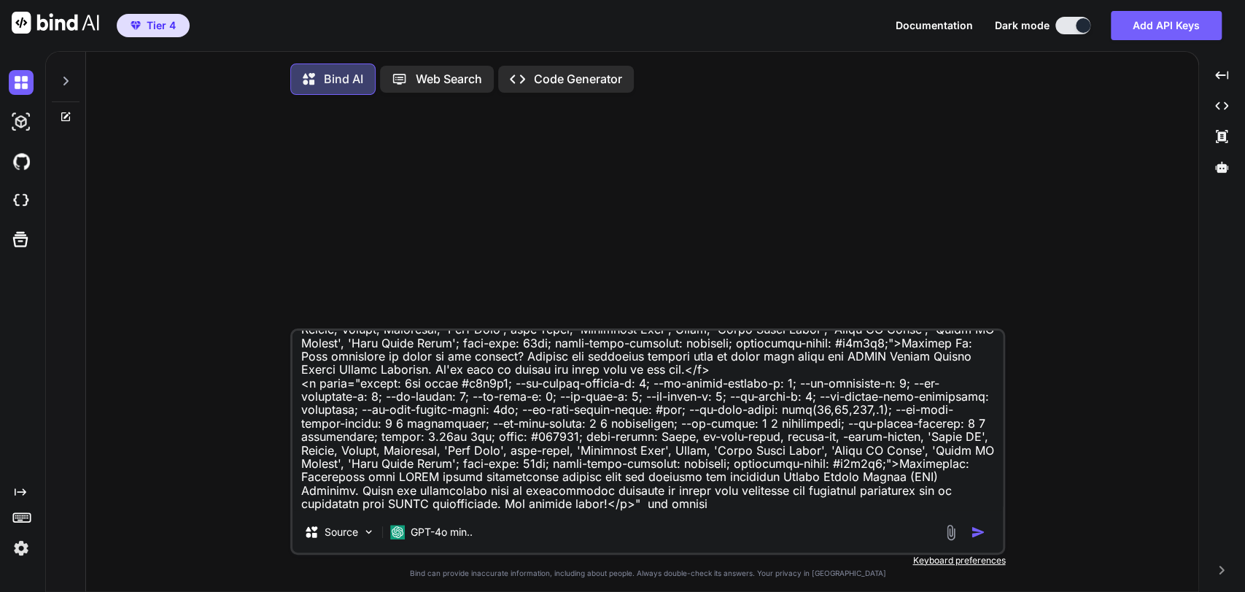
type textarea "x"
type textarea "Lore ipsu dolo "<s ametc="adipis: 6el seddo #e4t7i2; --ut-labore-etdolor-m: 8; …"
type textarea "x"
type textarea "Lore ipsu dolo "<s ametc="adipis: 6el seddo #e4t7i2; --ut-labore-etdolor-m: 8; …"
type textarea "x"
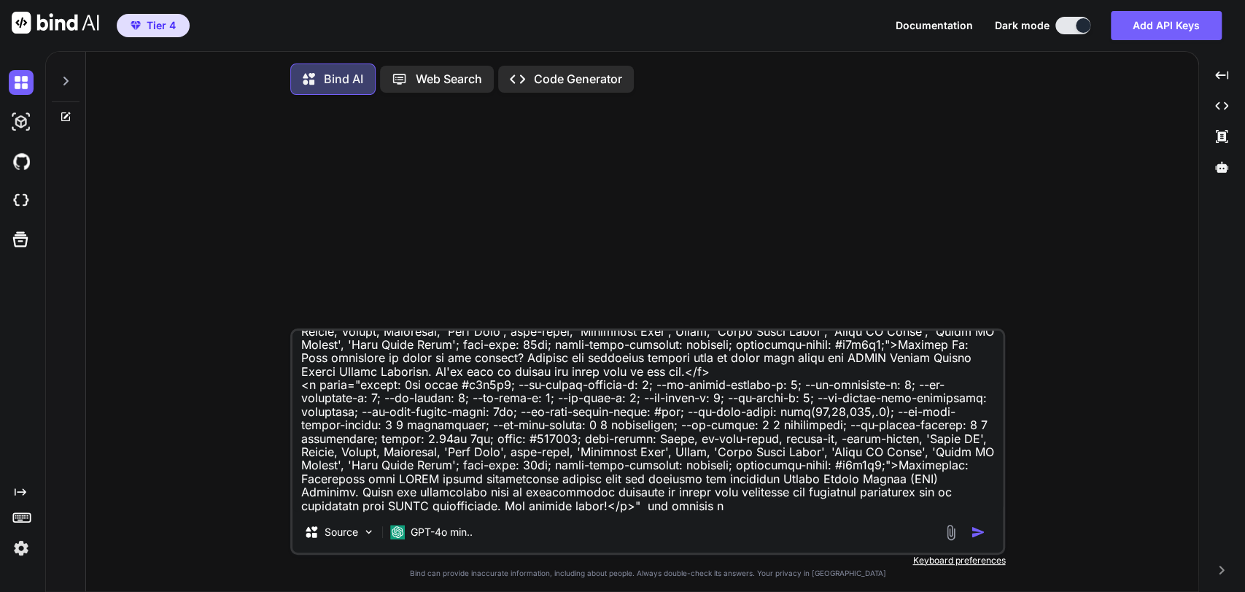
type textarea "Lore ipsu dolo "<s ametc="adipis: 6el seddo #e4t7i2; --ut-labore-etdolor-m: 8; …"
type textarea "x"
type textarea "Lore ipsu dolo "<s ametc="adipis: 6el seddo #e4t7i2; --ut-labore-etdolor-m: 8; …"
type textarea "x"
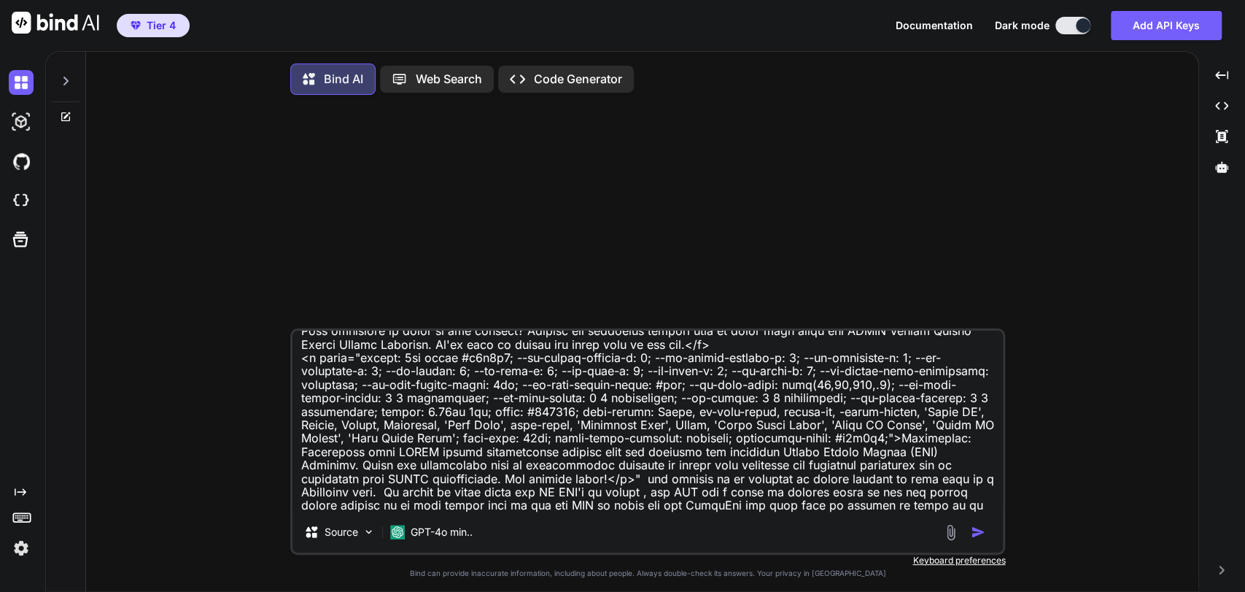
scroll to position [3180, 0]
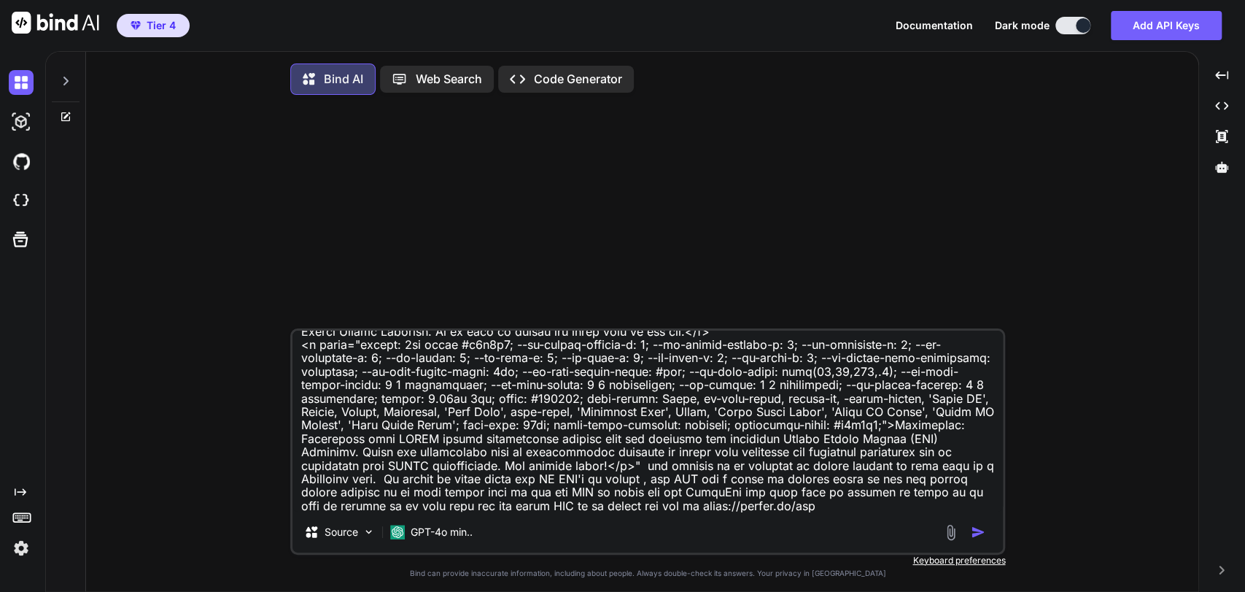
type textarea "Lore ipsu dolo "<s ametc="adipis: 6el seddo #e4t7i2; --ut-labore-etdolor-m: 8; …"
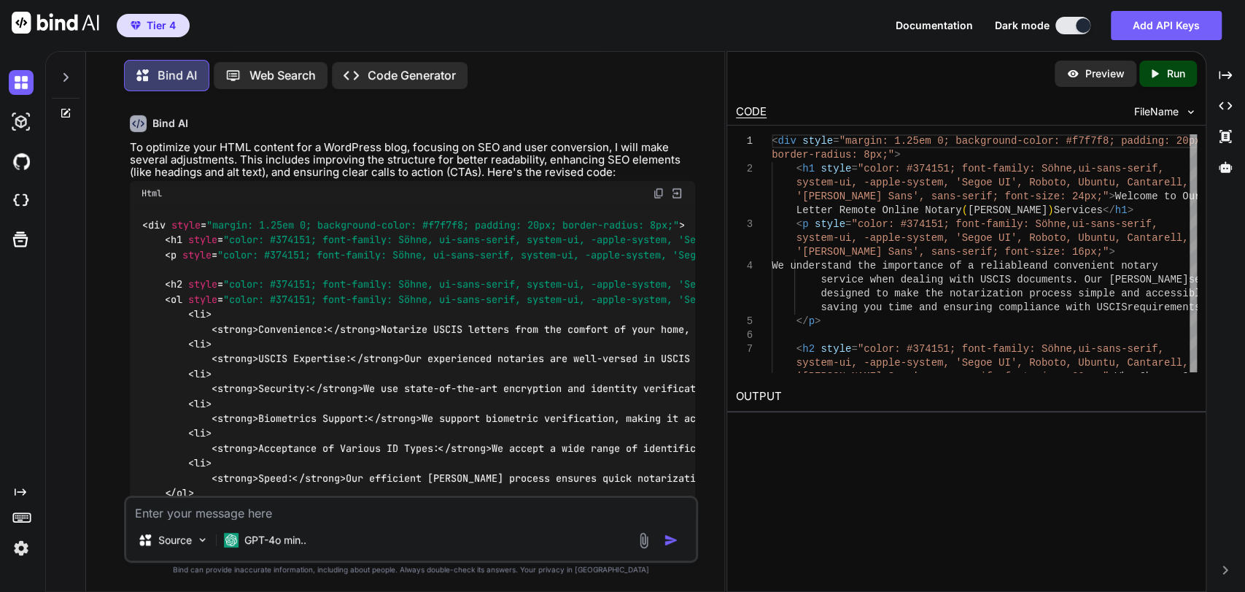
scroll to position [3183, 0]
click at [660, 179] on div "Html" at bounding box center [413, 191] width 566 height 25
click at [657, 185] on img at bounding box center [659, 191] width 12 height 12
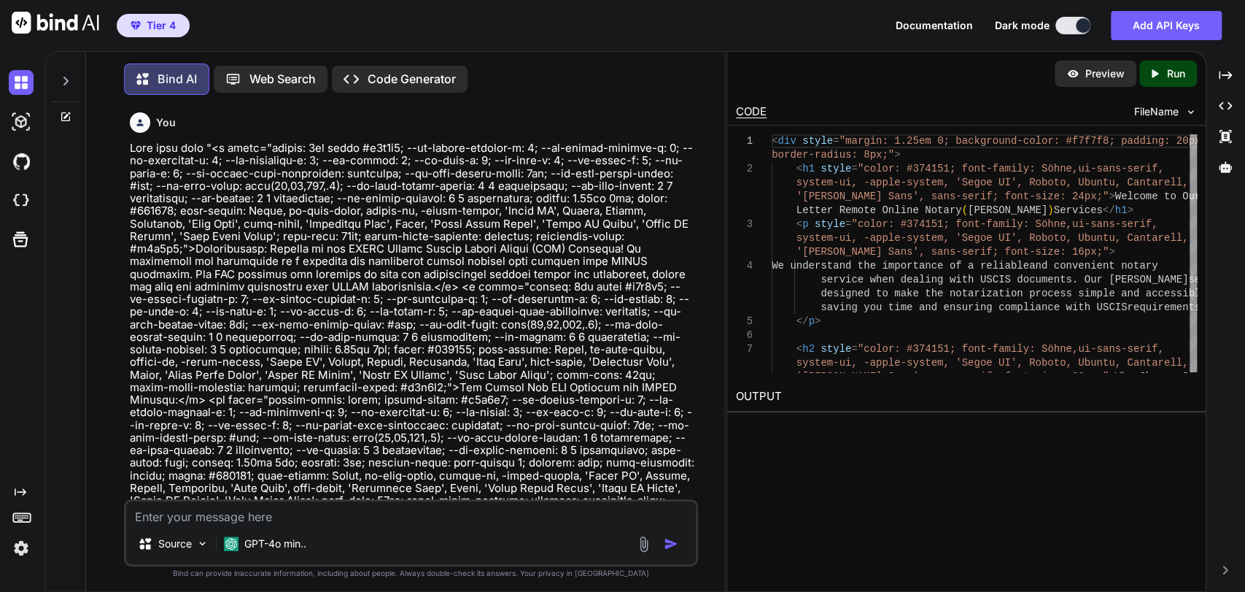
scroll to position [3183, 0]
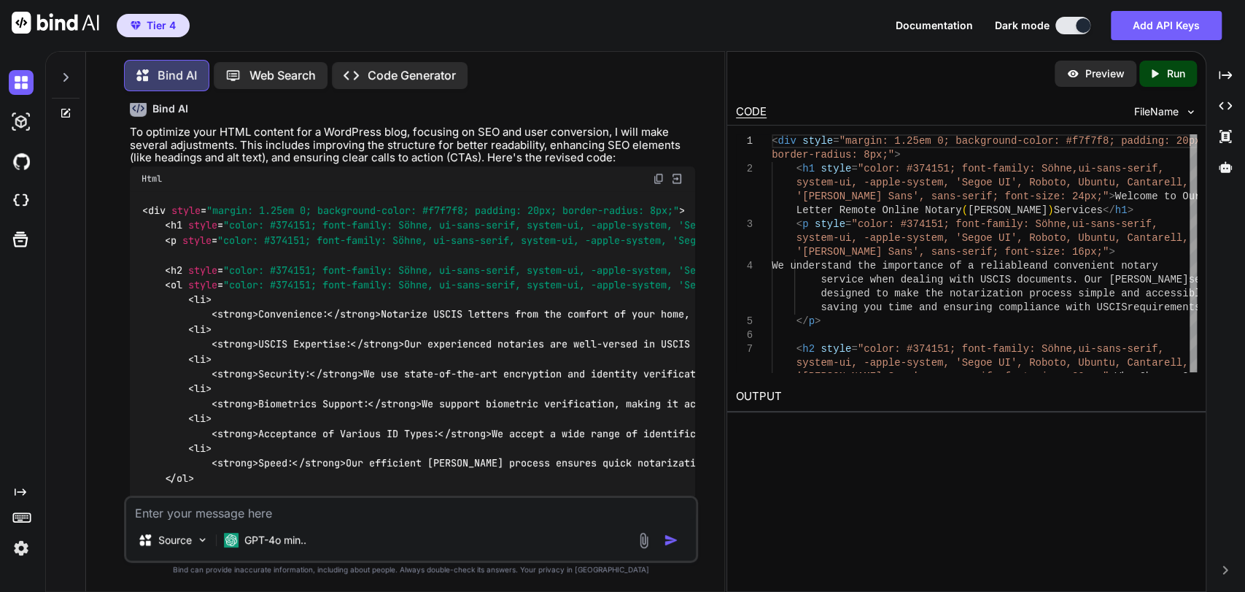
click at [432, 506] on textarea at bounding box center [411, 508] width 570 height 22
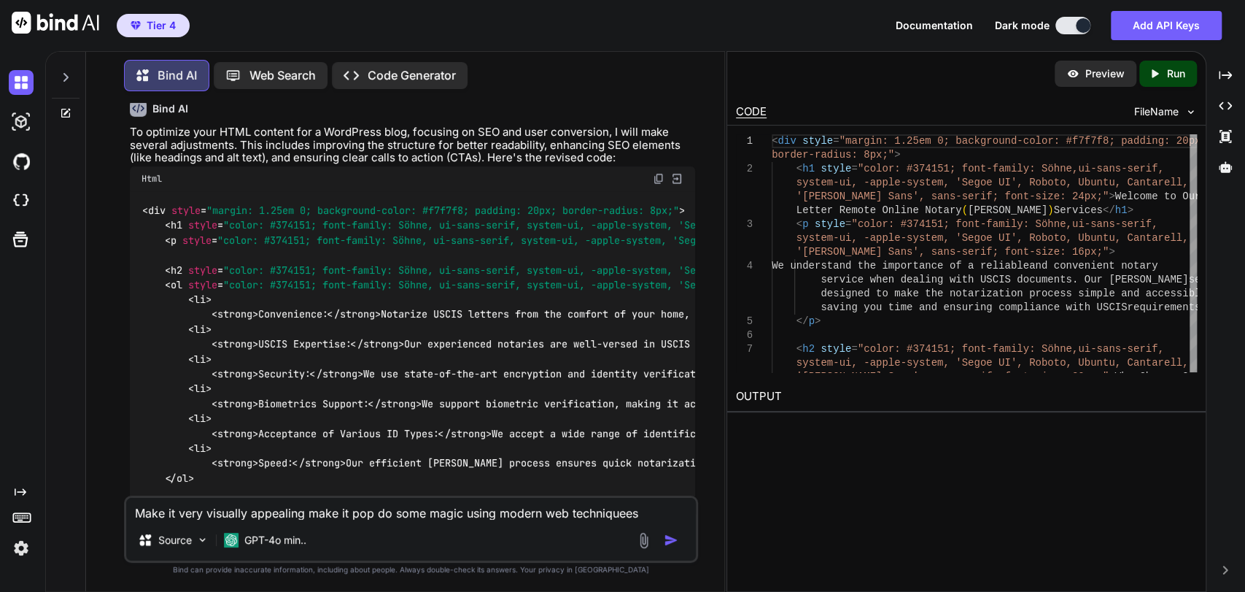
type textarea "Make it very visually appealing make it pop do some magic using modern web tech…"
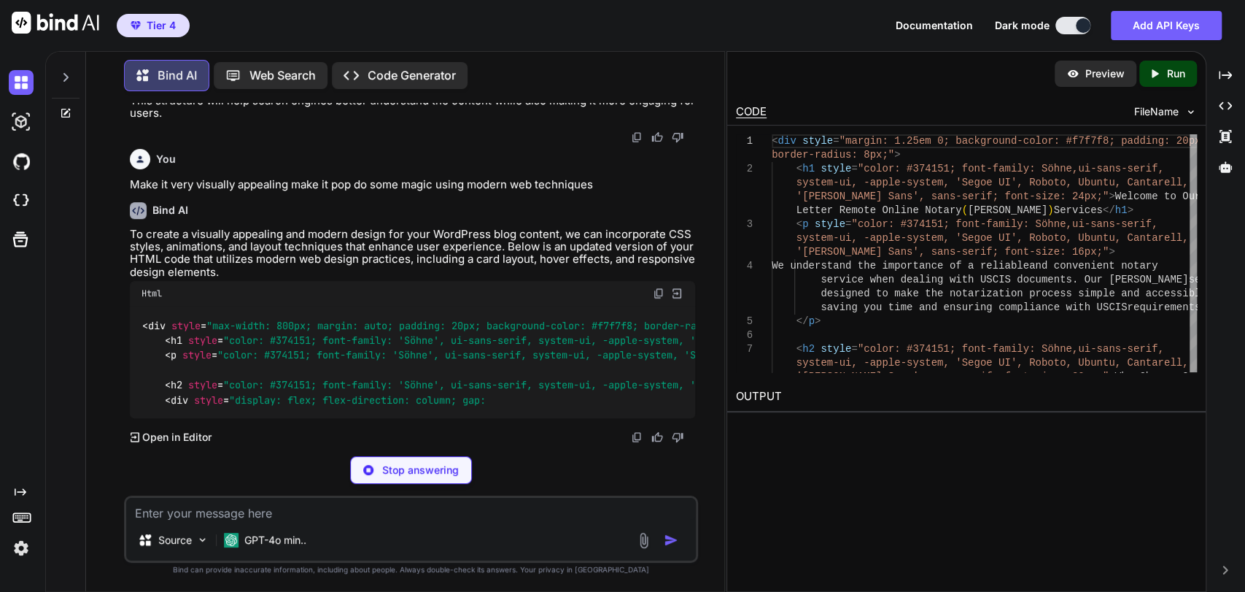
scroll to position [4216, 0]
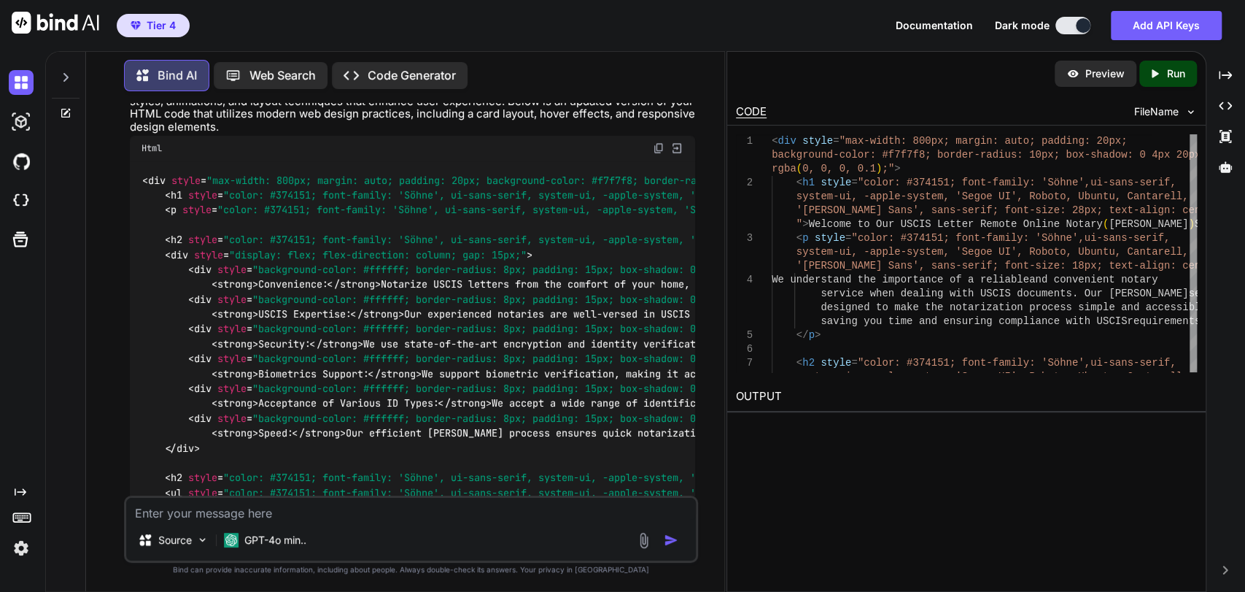
click at [1158, 65] on div "Created with Pixso. Run" at bounding box center [1168, 74] width 58 height 26
click at [1099, 76] on p "Preview" at bounding box center [1104, 73] width 39 height 15
click at [659, 154] on img at bounding box center [659, 148] width 12 height 12
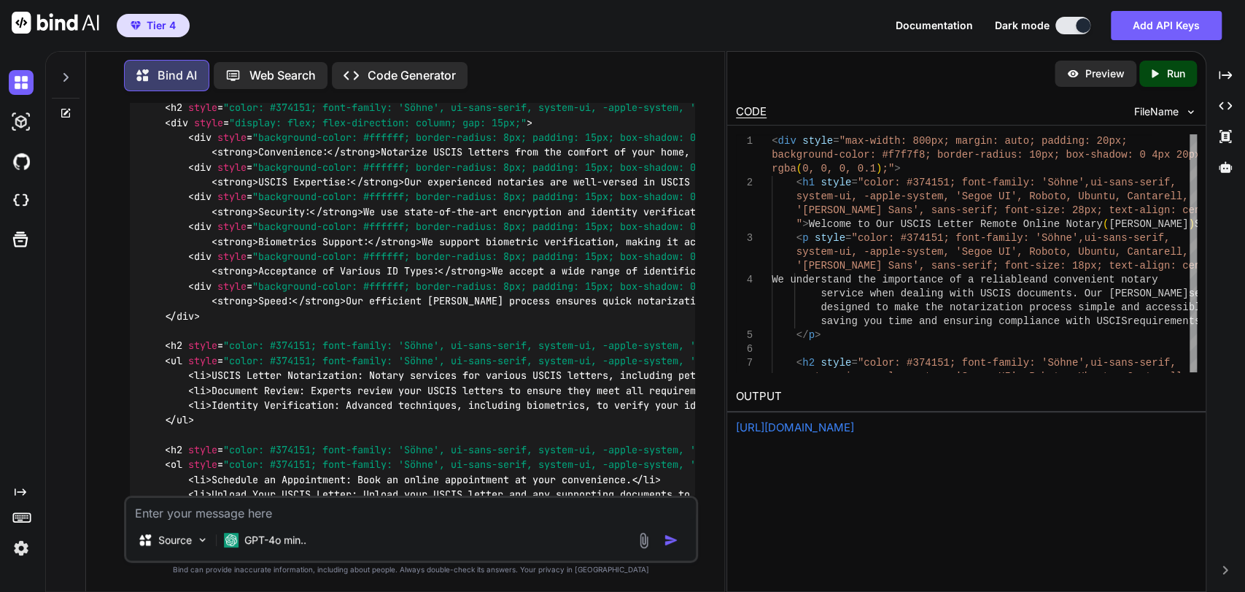
scroll to position [4135, 0]
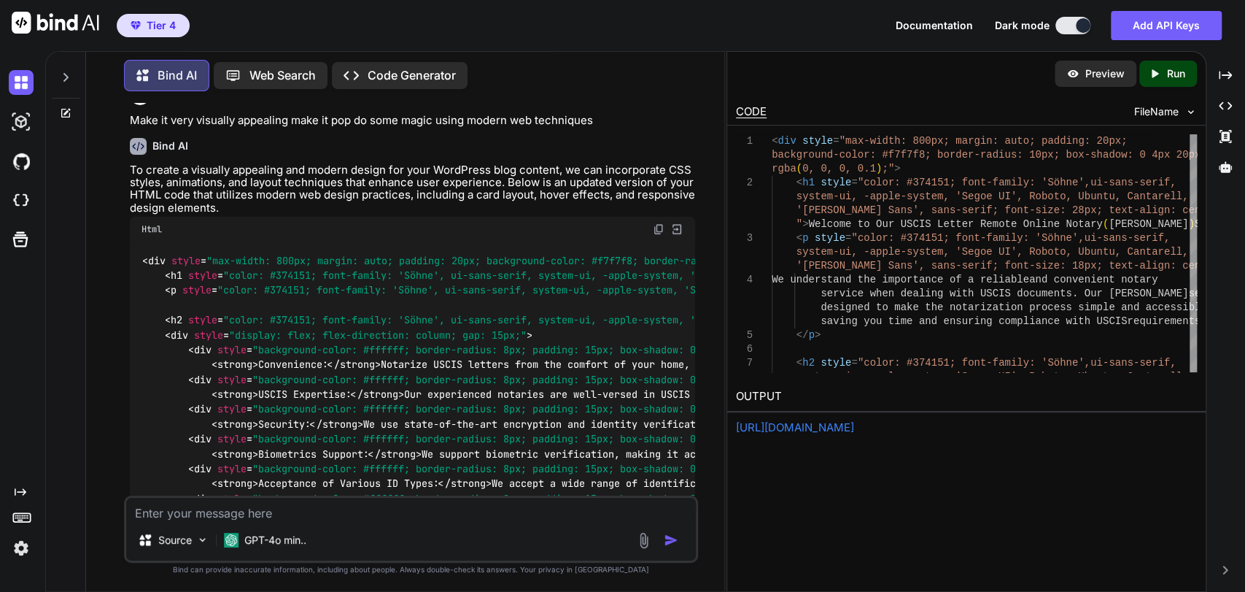
click at [659, 235] on img at bounding box center [659, 229] width 12 height 12
click at [657, 235] on img at bounding box center [659, 229] width 12 height 12
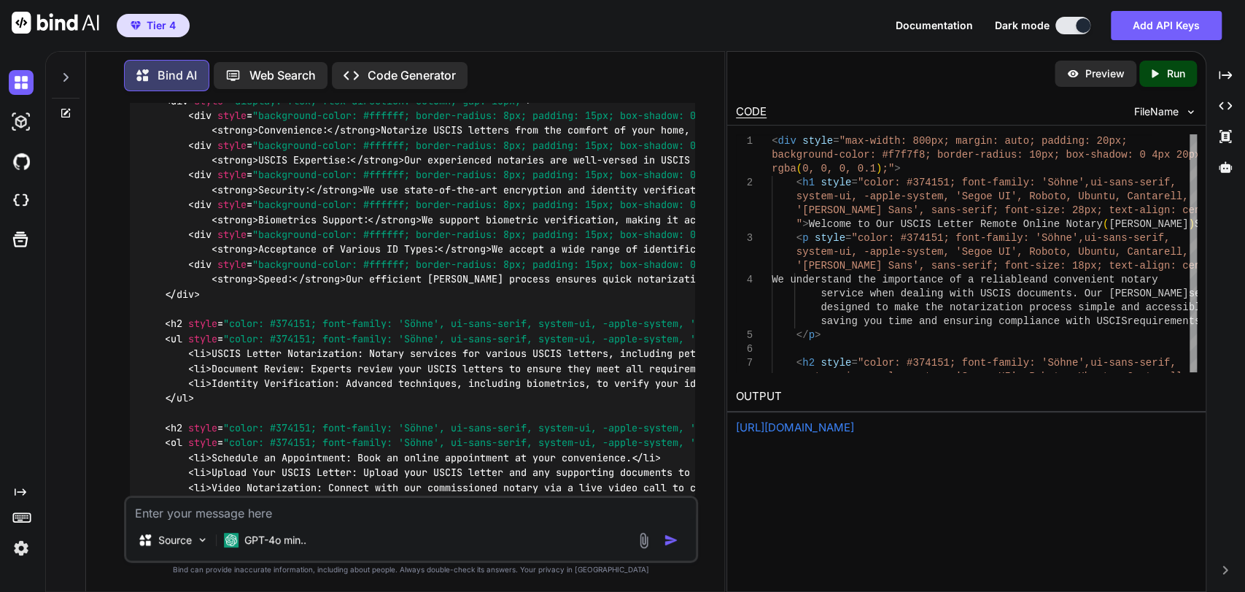
scroll to position [4378, 0]
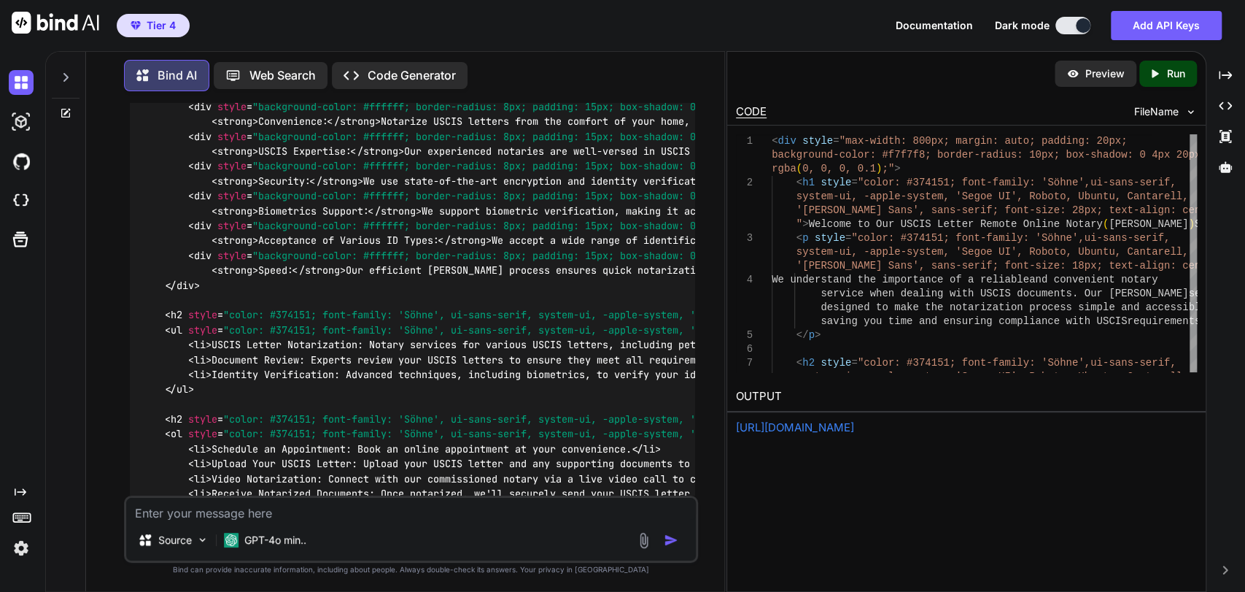
click at [297, 508] on textarea at bounding box center [411, 508] width 570 height 22
type textarea "the CTA at the bottom the hover isn't showing up in Wordpress"
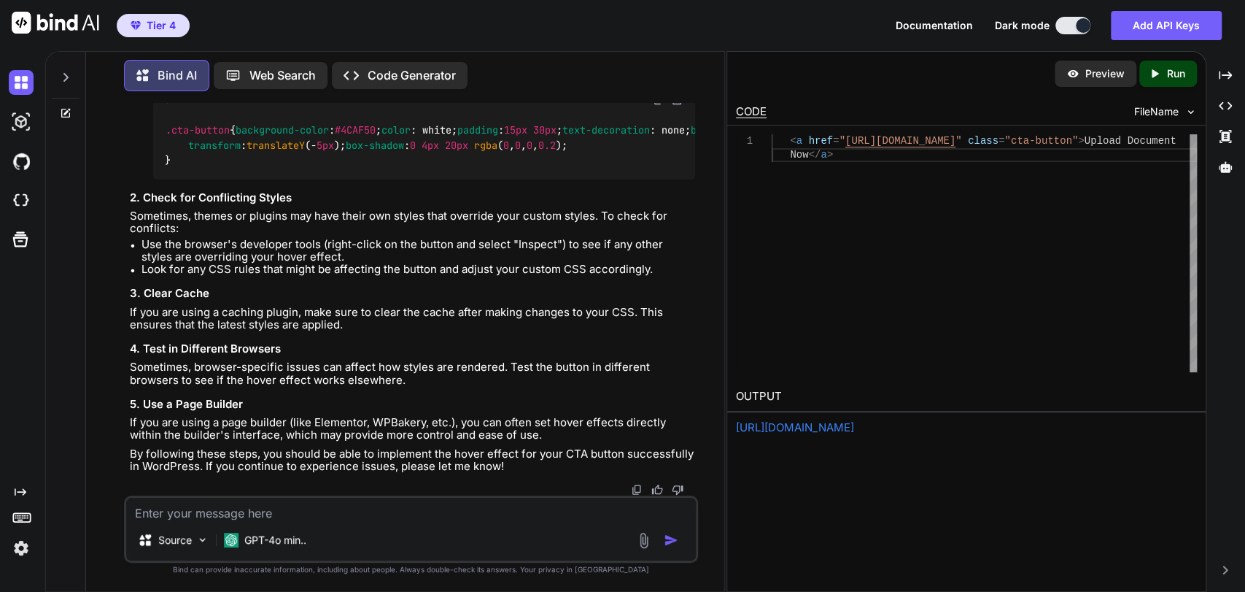
scroll to position [5628, 0]
click at [657, 105] on img at bounding box center [659, 99] width 12 height 12
click at [258, 502] on textarea at bounding box center [411, 508] width 570 height 22
type textarea "The custom CSS is a global setting ?"
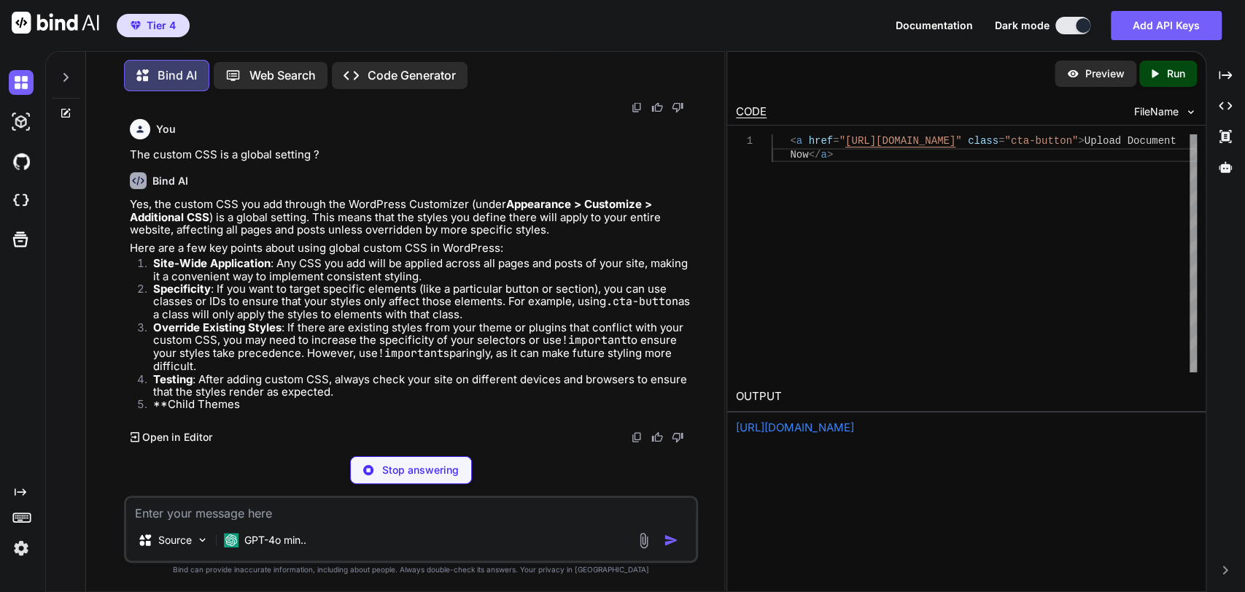
scroll to position [6160, 0]
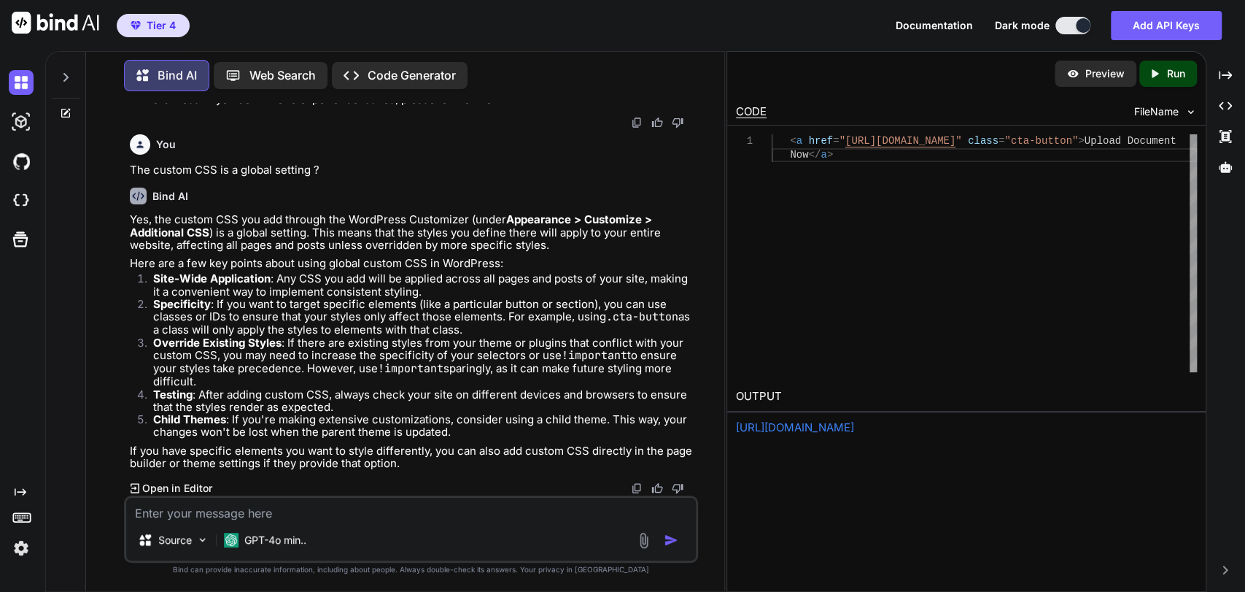
click at [219, 510] on textarea at bounding box center [411, 508] width 570 height 22
click at [459, 508] on textarea "I converted it to Elementor actually give me the new text" at bounding box center [411, 508] width 570 height 22
type textarea "I converted it to Elementor actually give me the new text for that and the cust…"
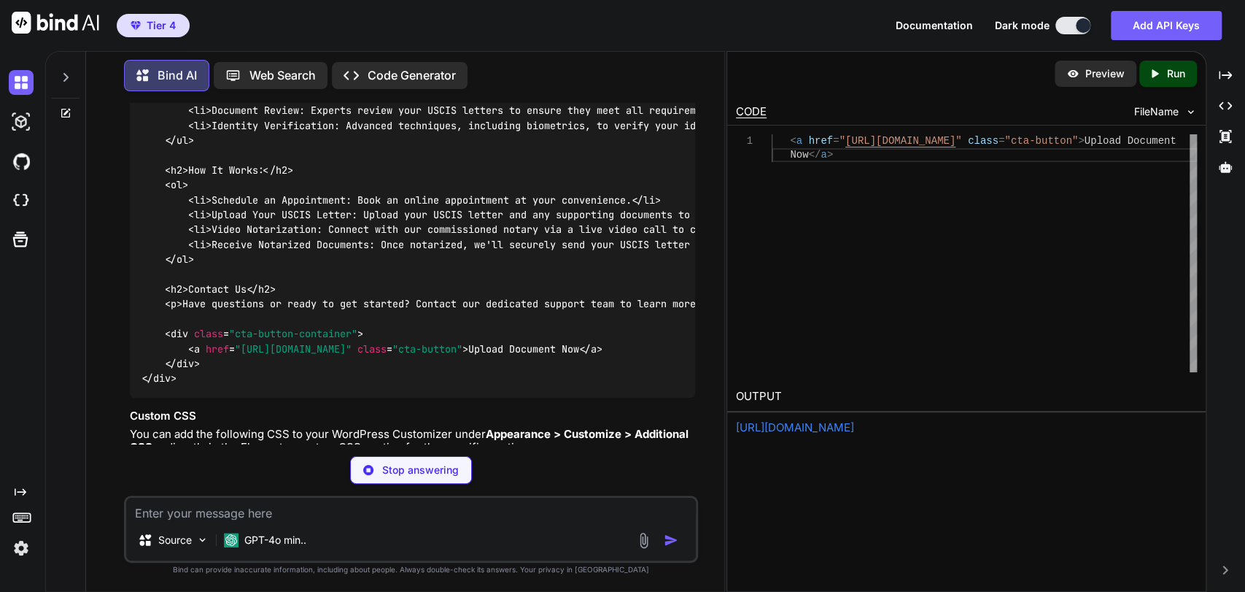
scroll to position [6856, 0]
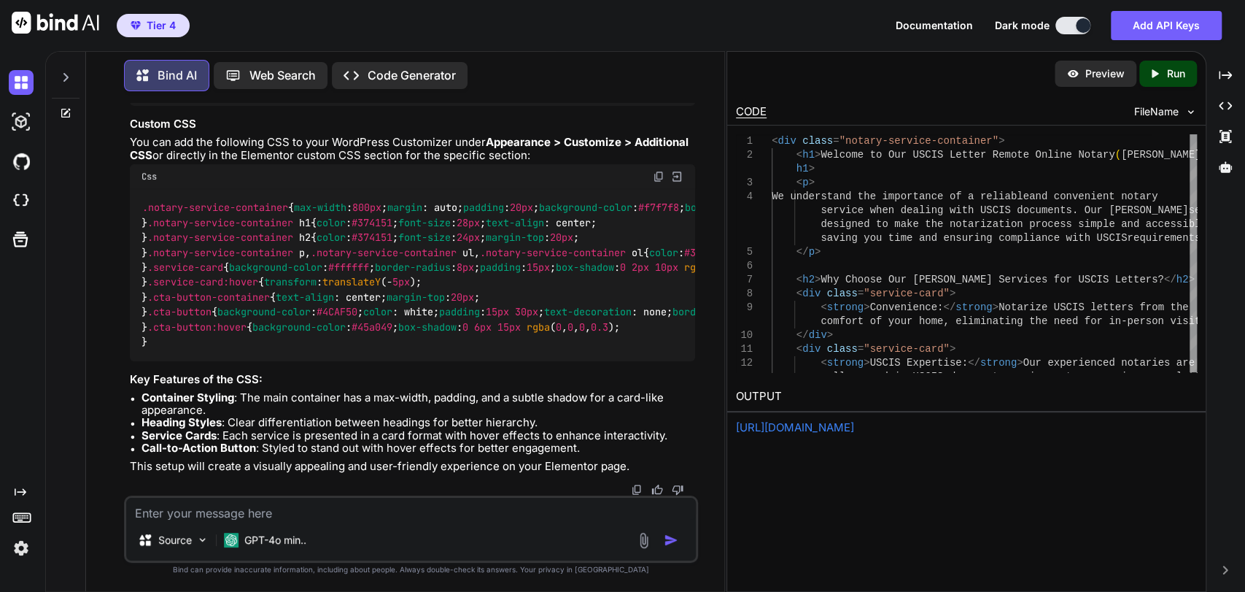
scroll to position [7560, 0]
click at [657, 182] on img at bounding box center [659, 177] width 12 height 12
